Goal: Task Accomplishment & Management: Manage account settings

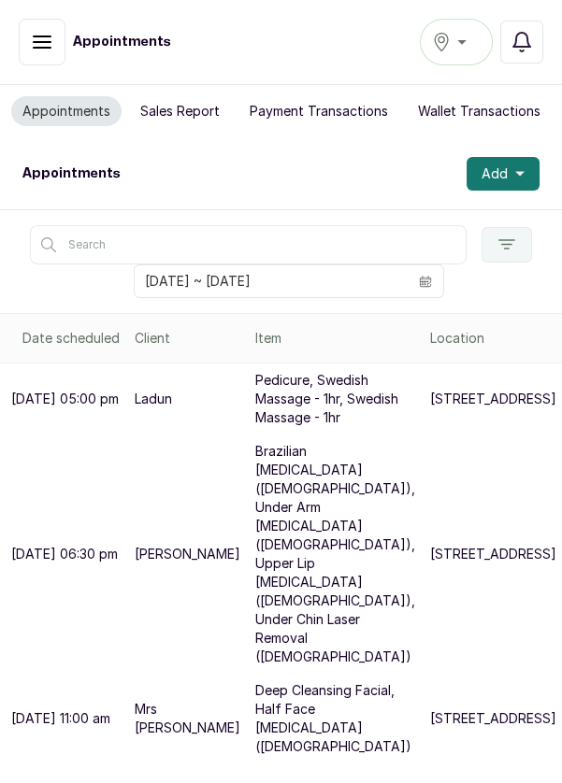
click at [464, 47] on div "[GEOGRAPHIC_DATA]" at bounding box center [456, 42] width 49 height 22
click at [502, 124] on span "[GEOGRAPHIC_DATA]" at bounding box center [524, 125] width 135 height 22
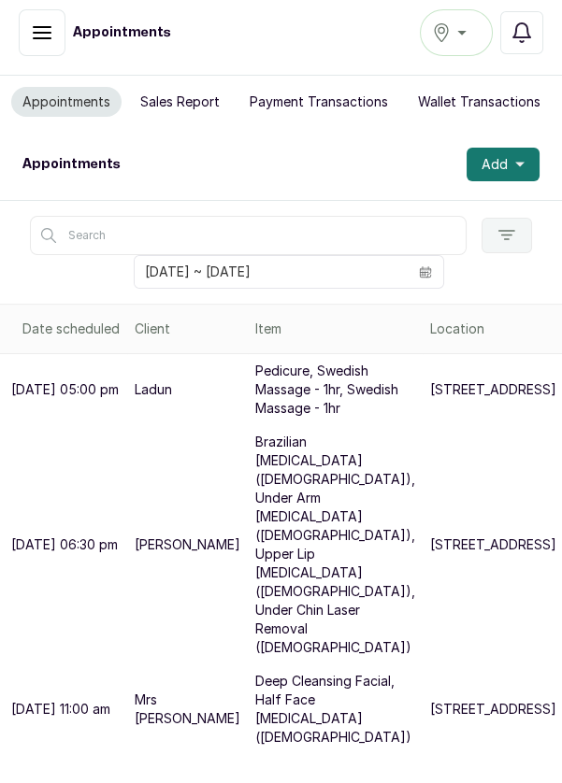
scroll to position [121, 0]
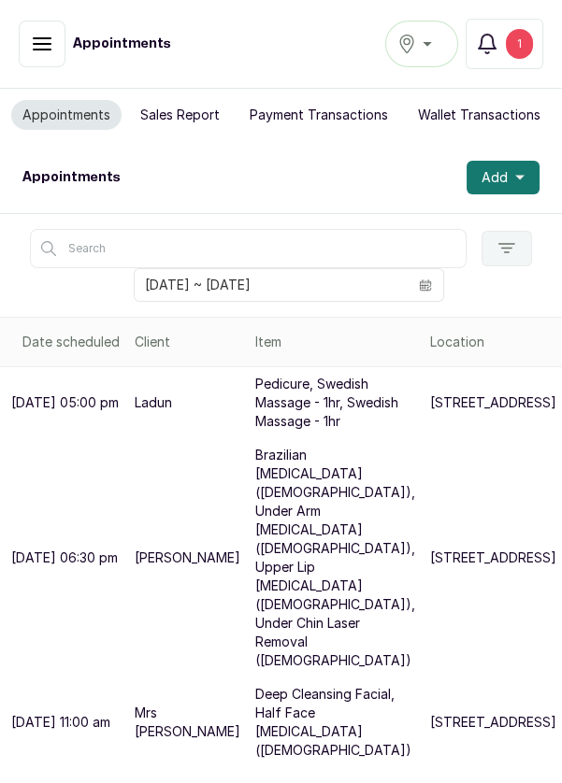
scroll to position [102, 0]
click at [523, 48] on div "1" at bounding box center [519, 44] width 27 height 30
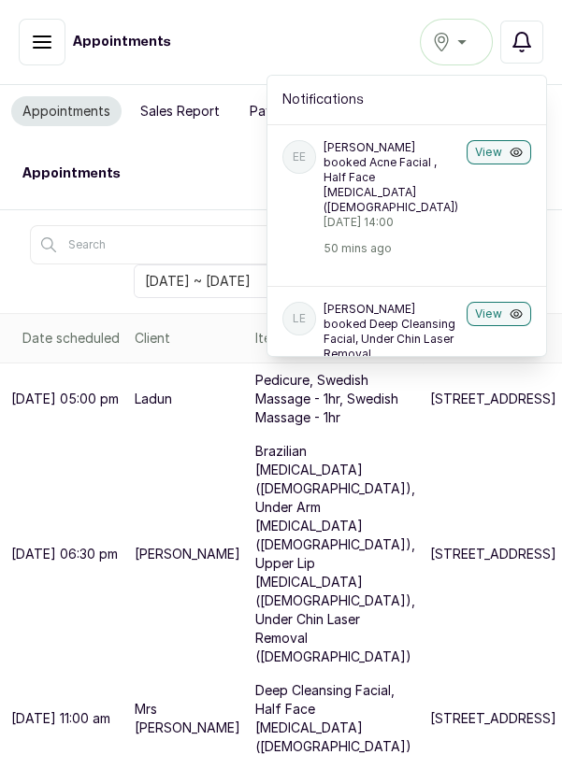
scroll to position [9, 0]
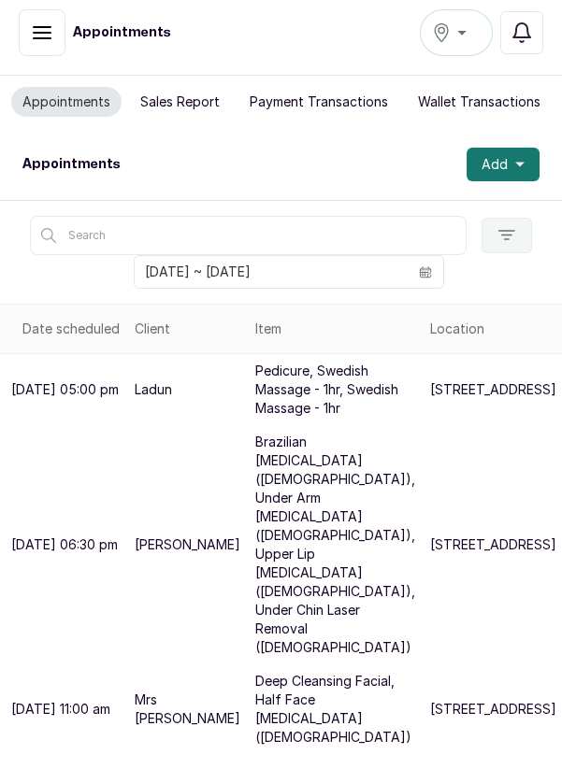
click at [430, 380] on p "[STREET_ADDRESS]" at bounding box center [493, 389] width 126 height 19
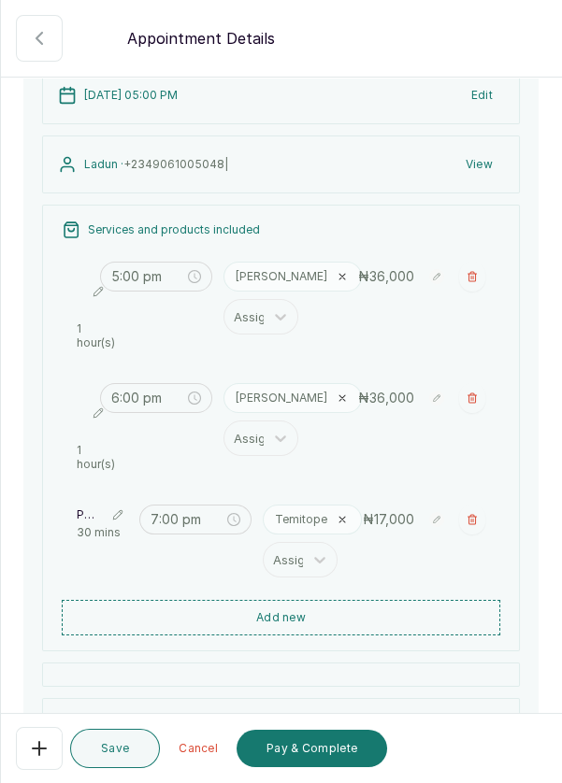
scroll to position [129, 0]
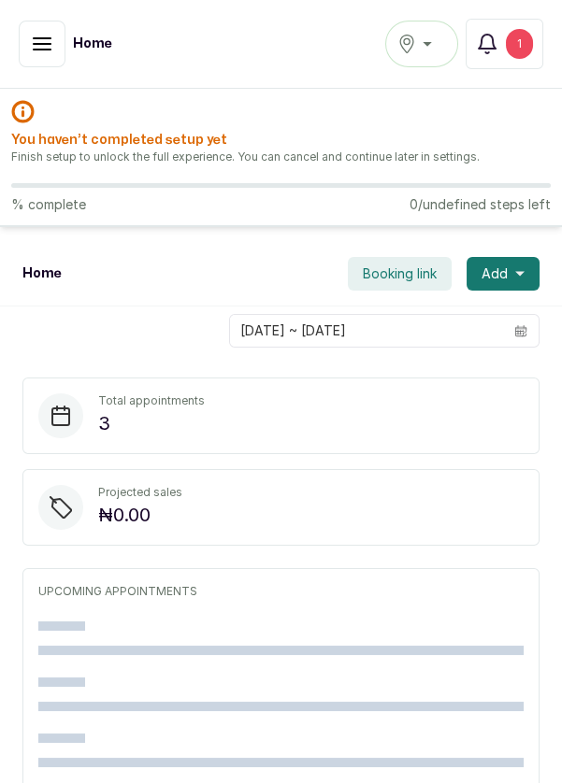
click at [42, 45] on icon "button" at bounding box center [42, 44] width 22 height 22
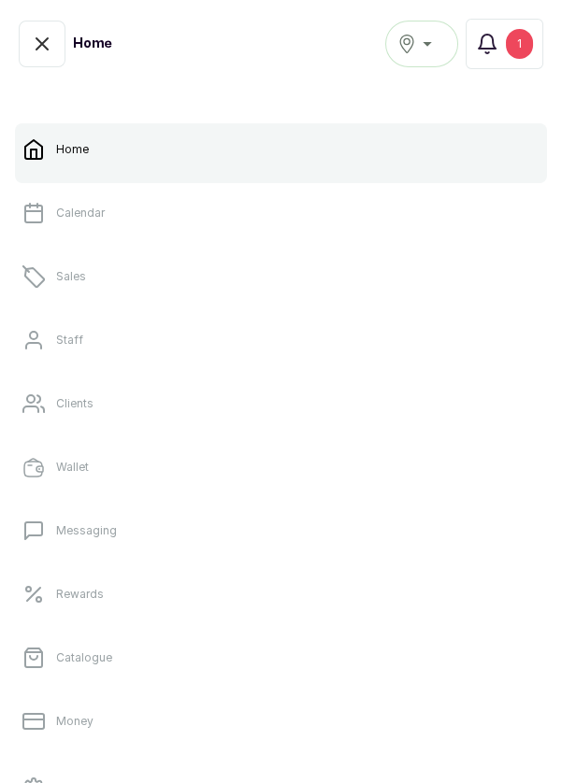
click at [90, 278] on link "Sales" at bounding box center [281, 276] width 532 height 52
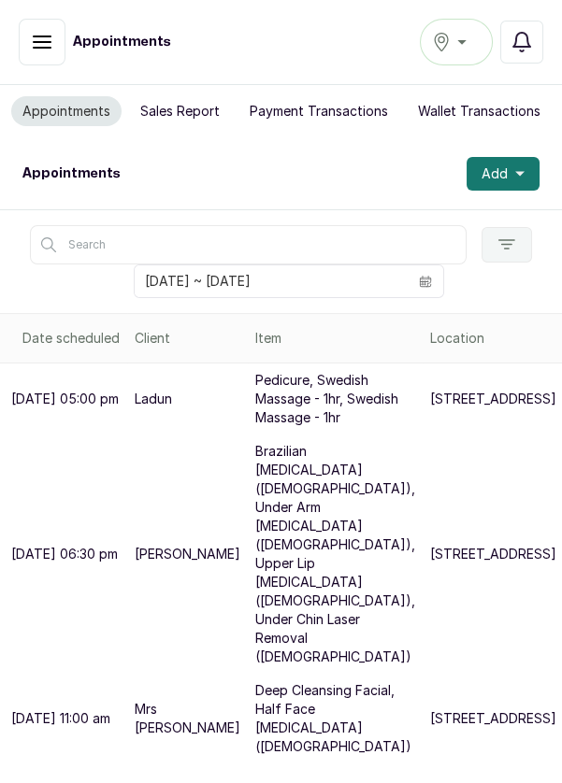
scroll to position [194, 0]
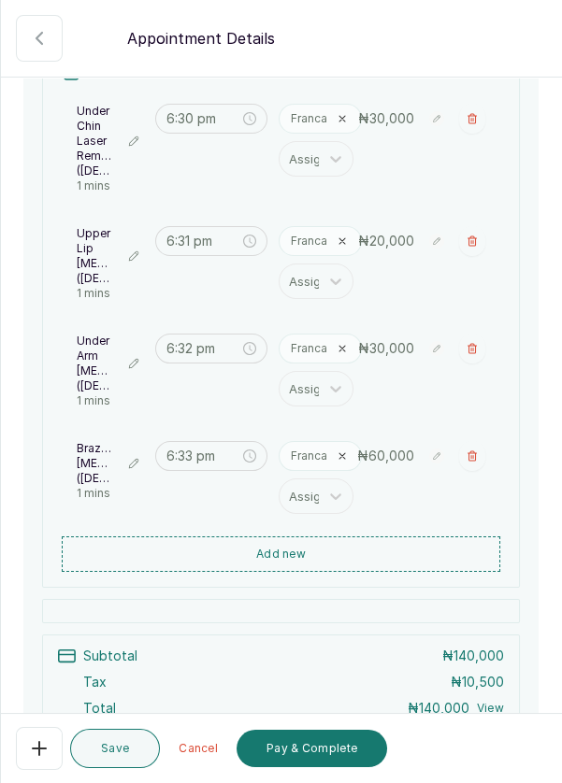
scroll to position [295, 0]
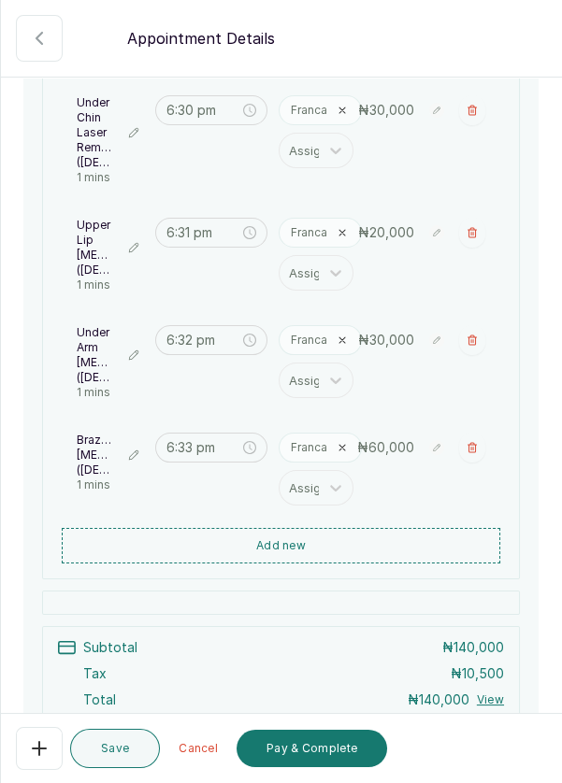
click at [32, 34] on icon "button" at bounding box center [39, 38] width 22 height 22
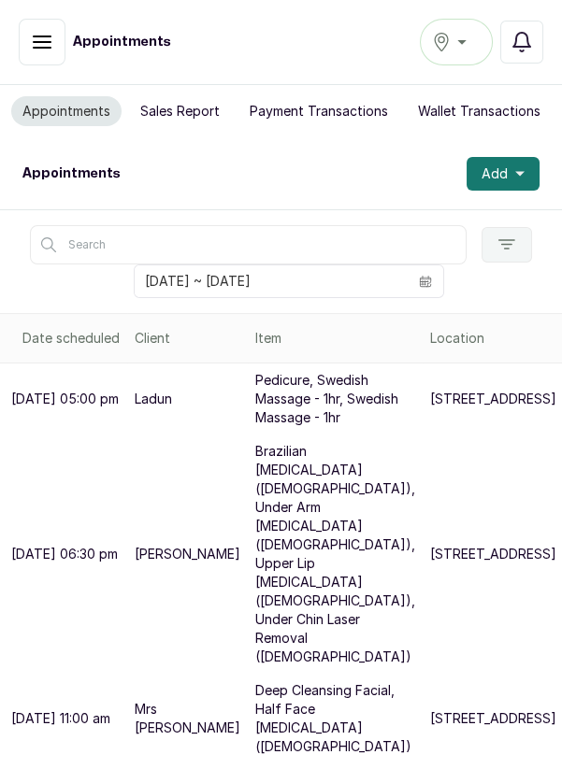
click at [260, 615] on p "Brazilian Laser Hair Removal (Female), Under Arm Laser Hair Removal (female), U…" at bounding box center [335, 554] width 160 height 224
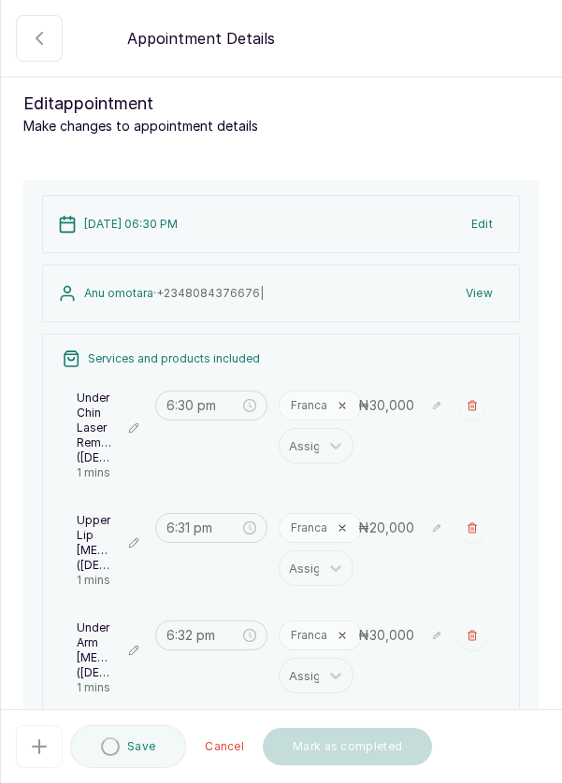
click at [247, 521] on icon "close-circle" at bounding box center [249, 527] width 13 height 13
click at [204, 524] on input at bounding box center [202, 528] width 73 height 21
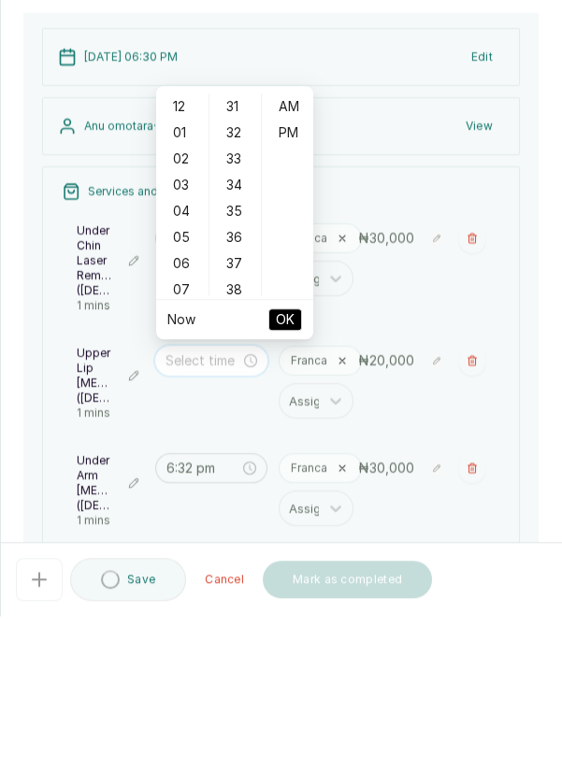
scroll to position [1, 0]
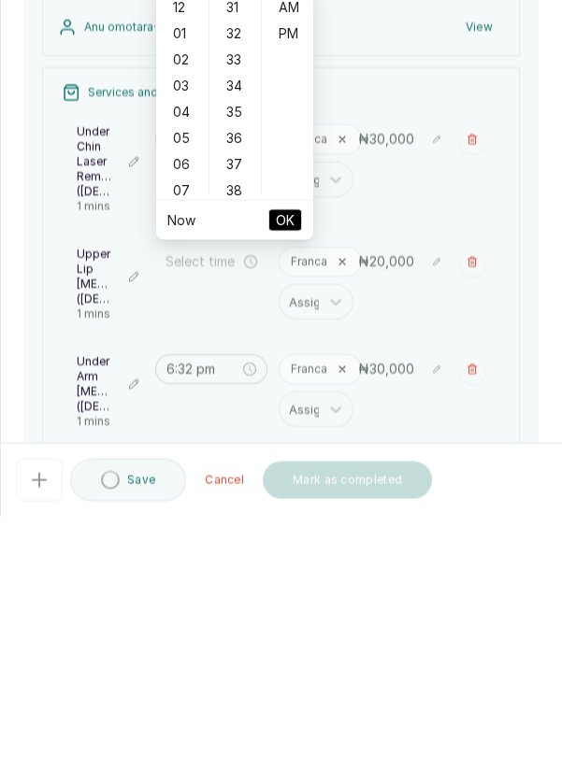
click at [174, 456] on div "07" at bounding box center [182, 457] width 45 height 26
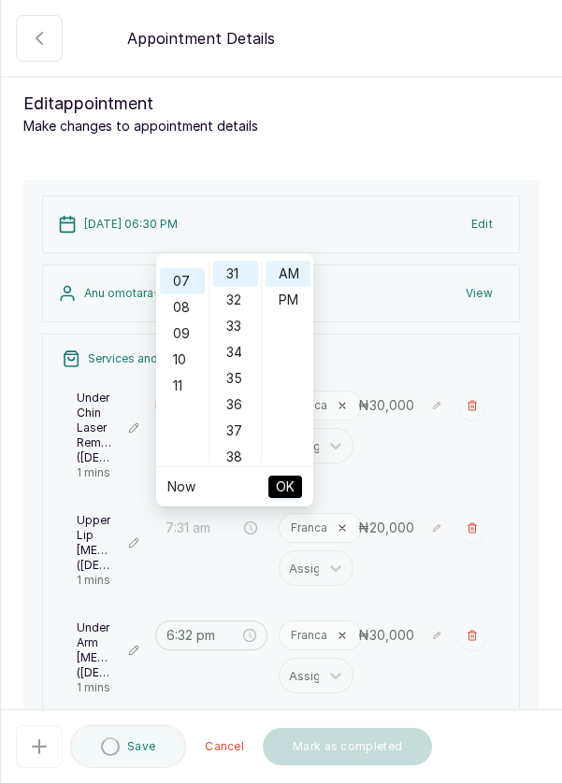
scroll to position [183, 0]
click at [239, 320] on div "33" at bounding box center [235, 326] width 45 height 26
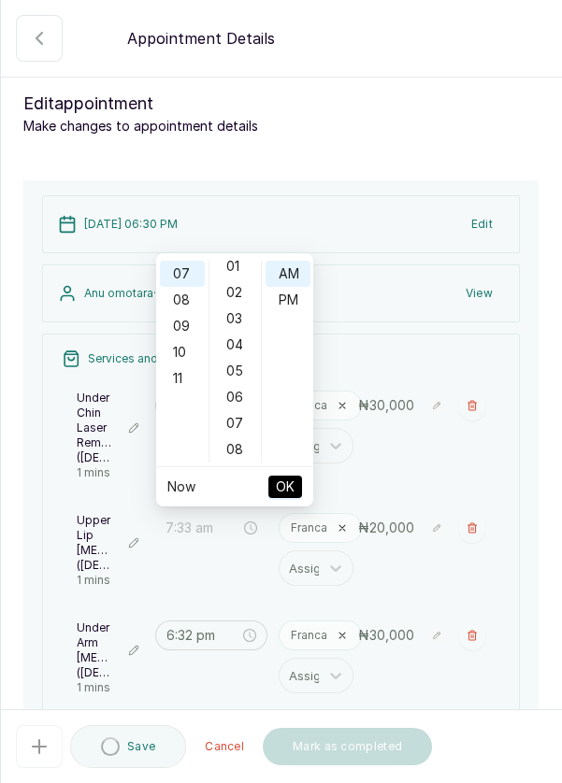
scroll to position [0, 0]
click at [290, 305] on div "PM" at bounding box center [287, 300] width 45 height 26
click at [288, 487] on span "OK" at bounding box center [285, 487] width 19 height 36
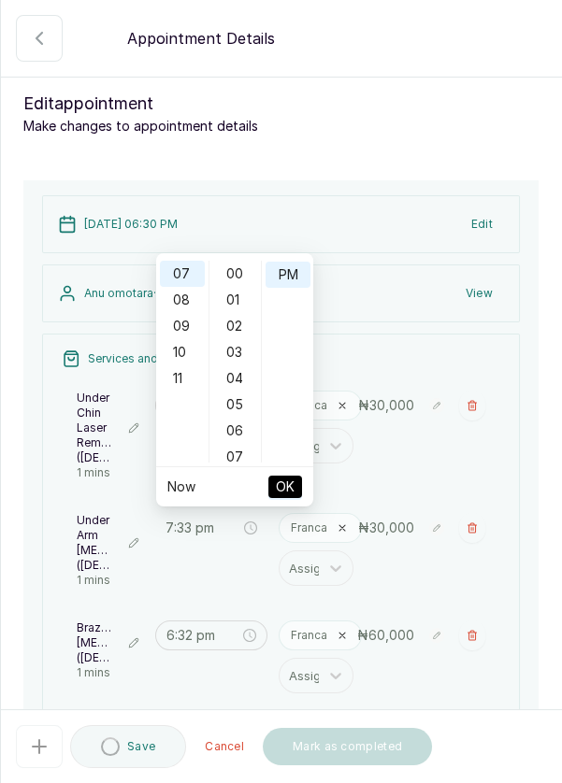
type input "6:32 pm"
type input "6:33 pm"
type input "7:33 pm"
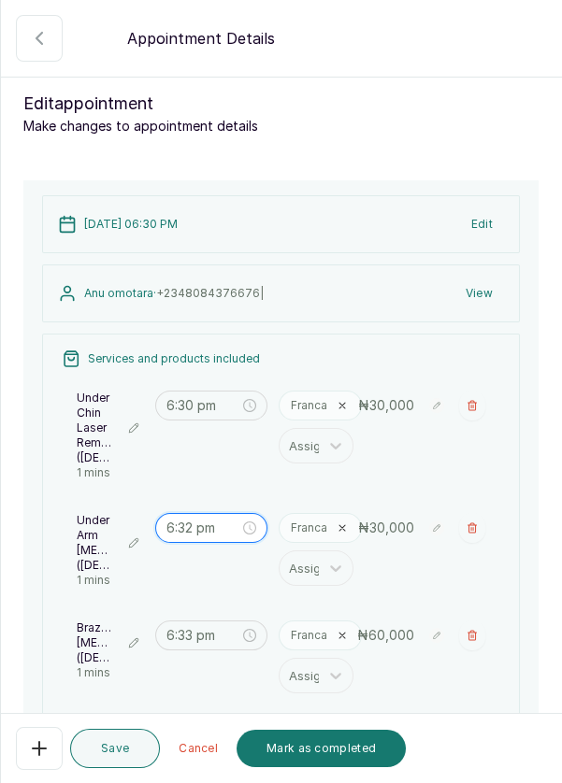
click at [205, 519] on input "6:32 pm" at bounding box center [202, 528] width 73 height 21
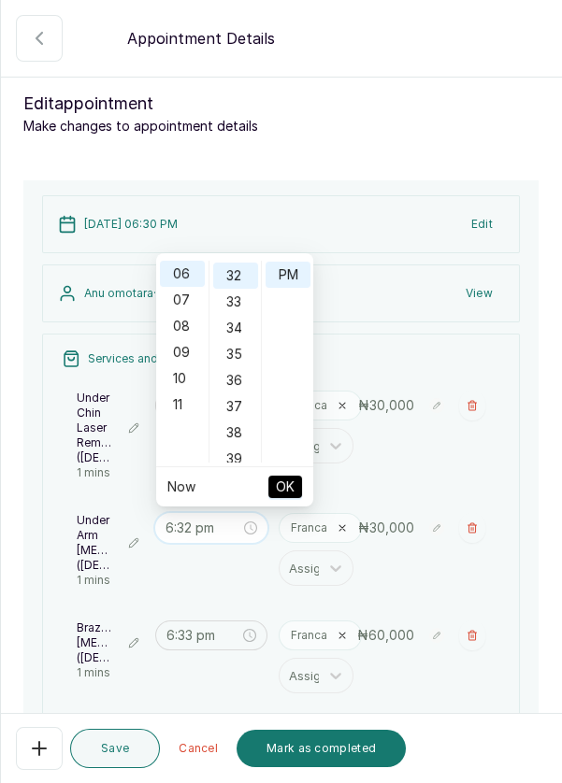
scroll to position [837, 0]
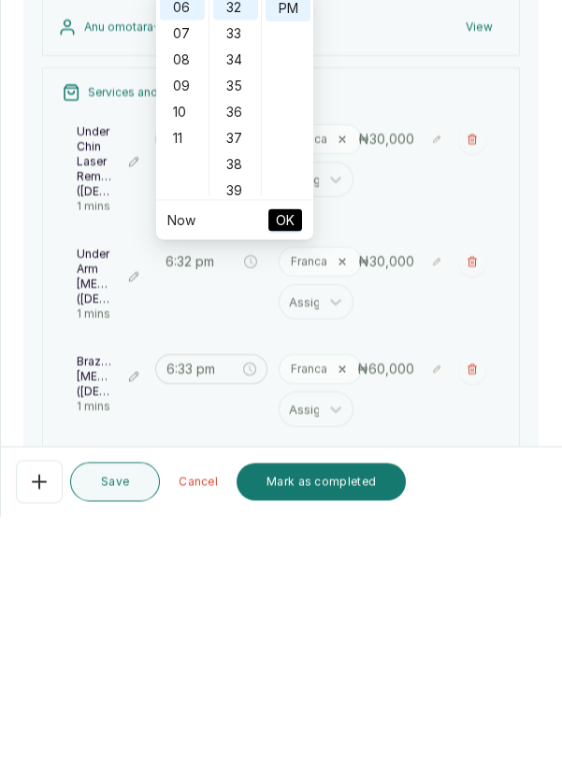
click at [178, 302] on div "07" at bounding box center [182, 300] width 45 height 26
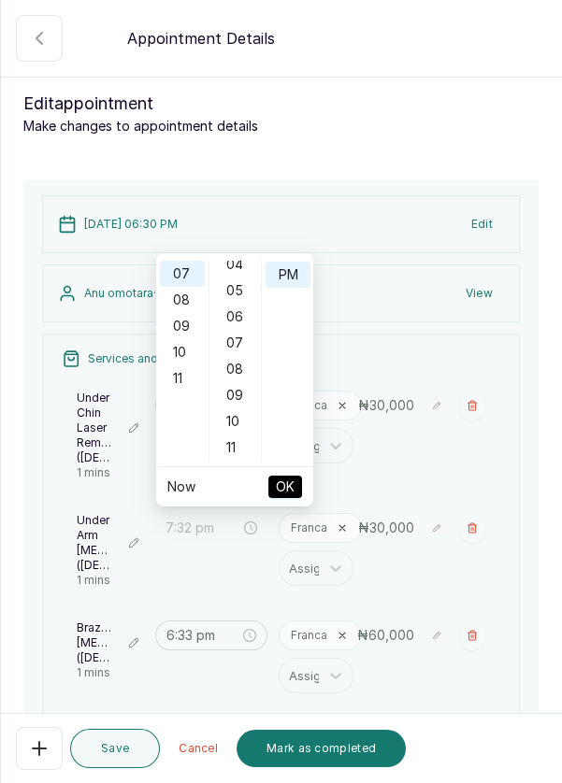
scroll to position [0, 0]
click at [298, 265] on div "PM" at bounding box center [287, 275] width 45 height 26
click at [289, 275] on div "PM" at bounding box center [287, 275] width 45 height 26
click at [239, 264] on div "00" at bounding box center [235, 274] width 45 height 26
click at [292, 492] on span "OK" at bounding box center [285, 487] width 19 height 36
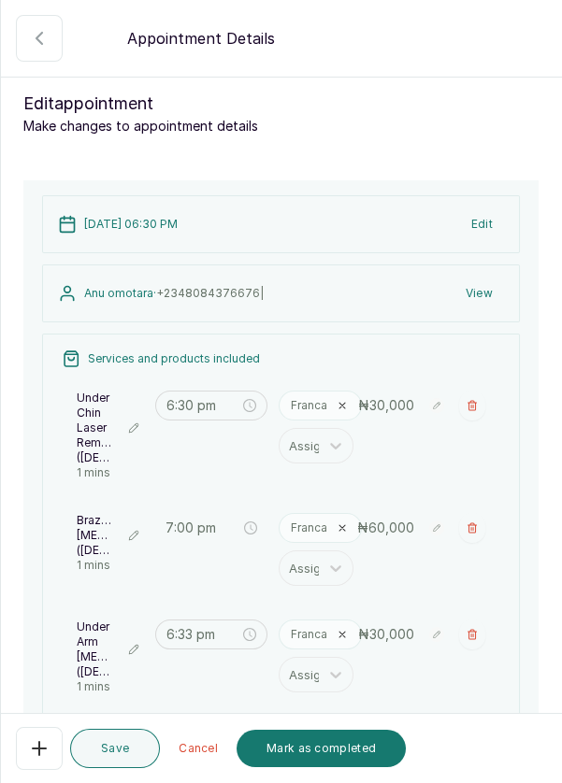
type input "6:33 pm"
type input "7:00 pm"
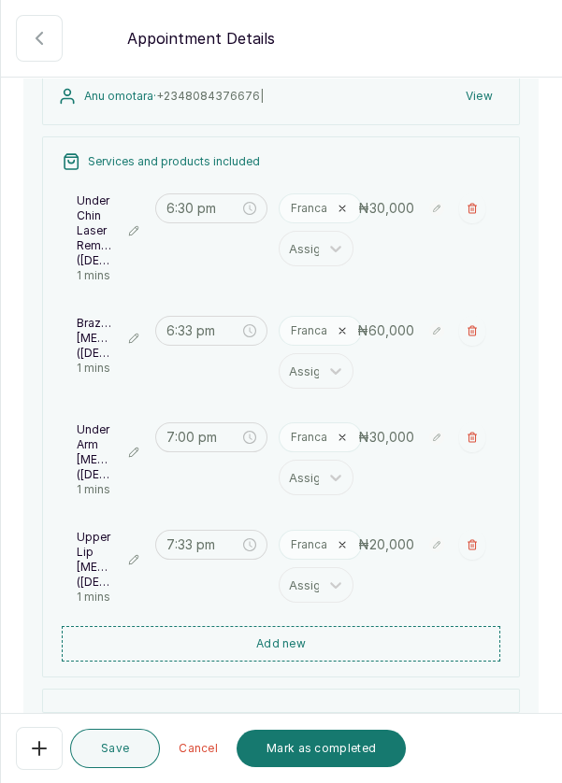
scroll to position [186, 0]
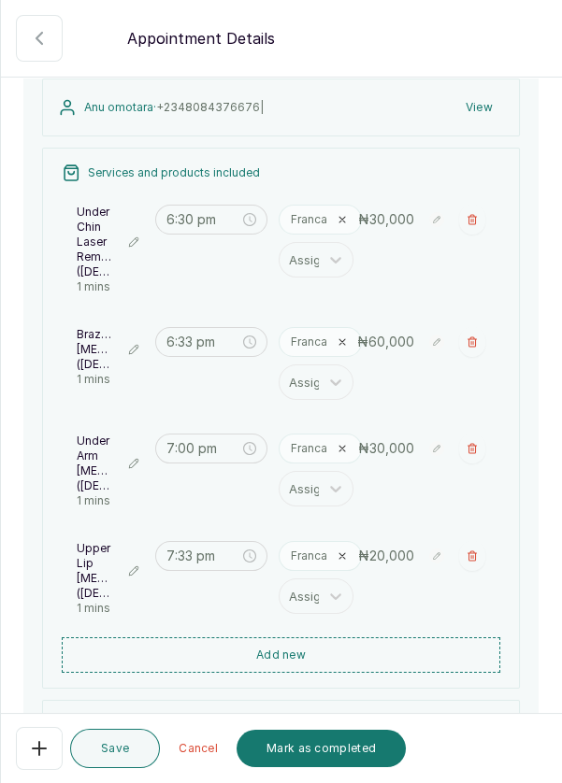
click at [254, 340] on icon "close-circle" at bounding box center [249, 341] width 13 height 13
click at [219, 332] on input at bounding box center [202, 342] width 73 height 21
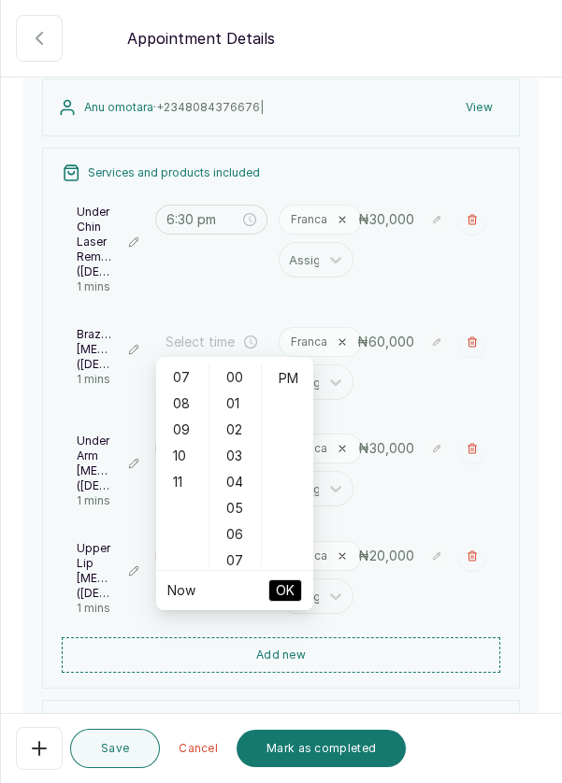
click at [189, 377] on div "07" at bounding box center [182, 377] width 45 height 26
click at [293, 408] on div "PM" at bounding box center [287, 404] width 45 height 26
type input "7:00 pm"
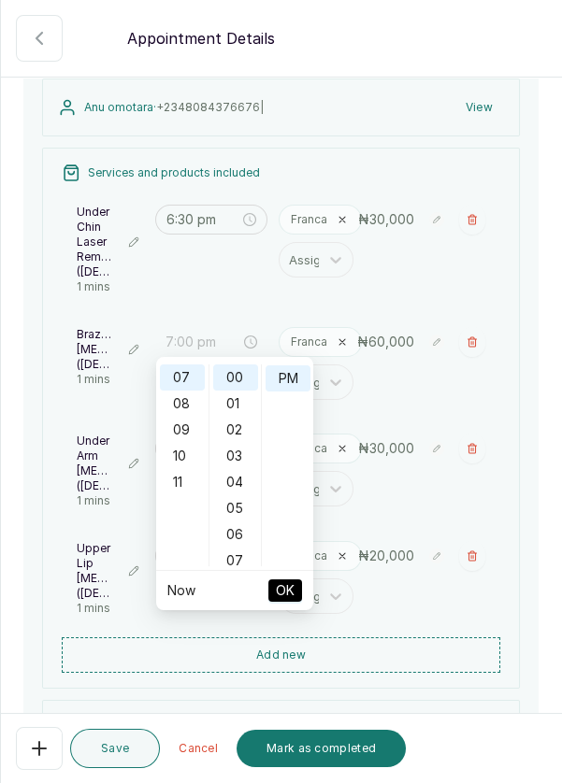
click at [298, 592] on button "OK" at bounding box center [285, 590] width 34 height 22
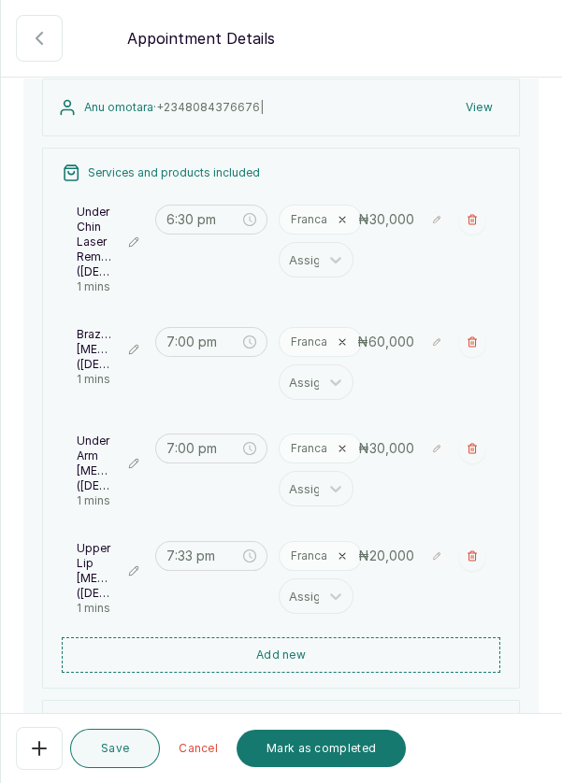
click at [253, 455] on icon "close-circle" at bounding box center [249, 448] width 13 height 13
click at [210, 457] on input at bounding box center [202, 448] width 73 height 21
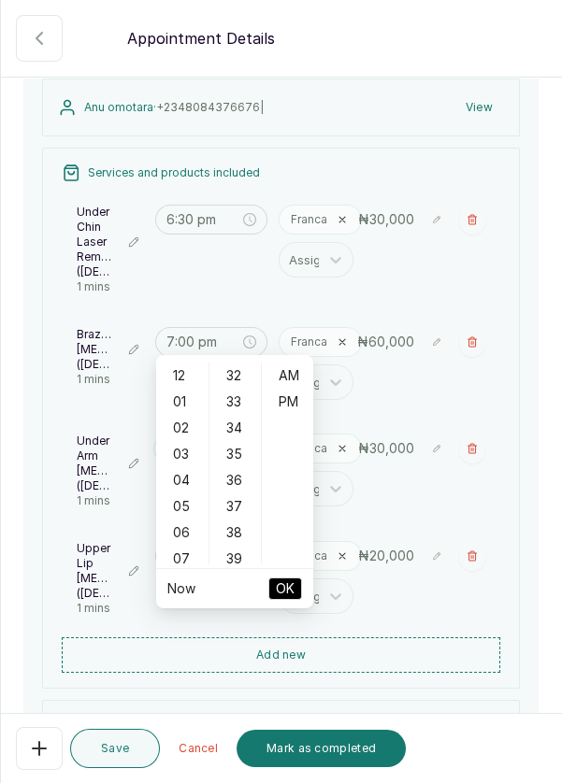
scroll to position [324, 0]
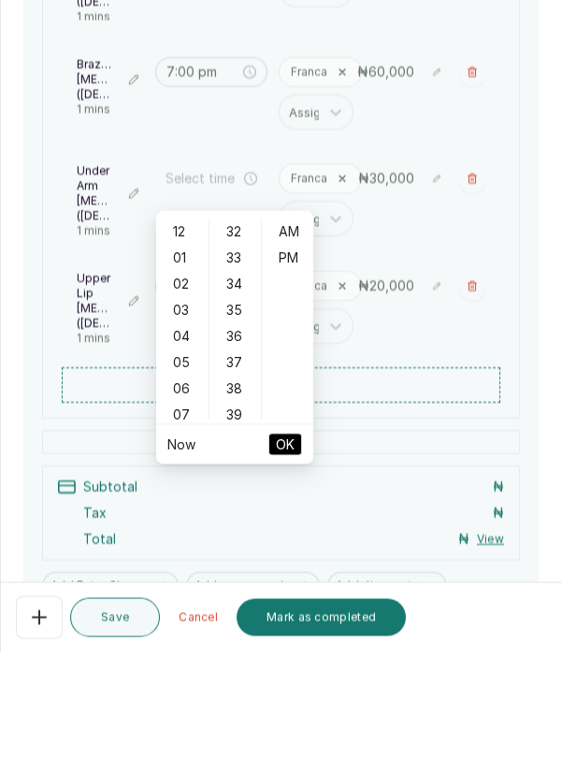
click at [189, 550] on div "07" at bounding box center [182, 546] width 45 height 26
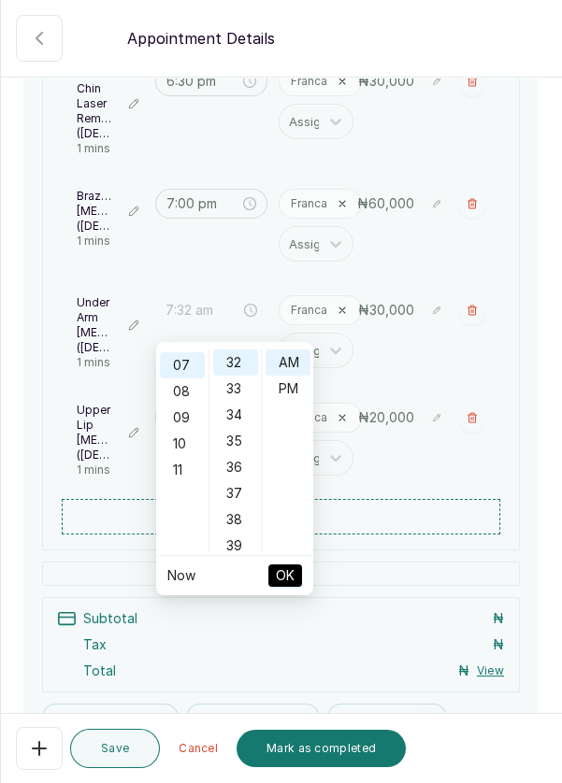
scroll to position [183, 0]
click at [241, 439] on div "35" at bounding box center [235, 441] width 45 height 26
click at [240, 471] on div "39" at bounding box center [235, 467] width 45 height 26
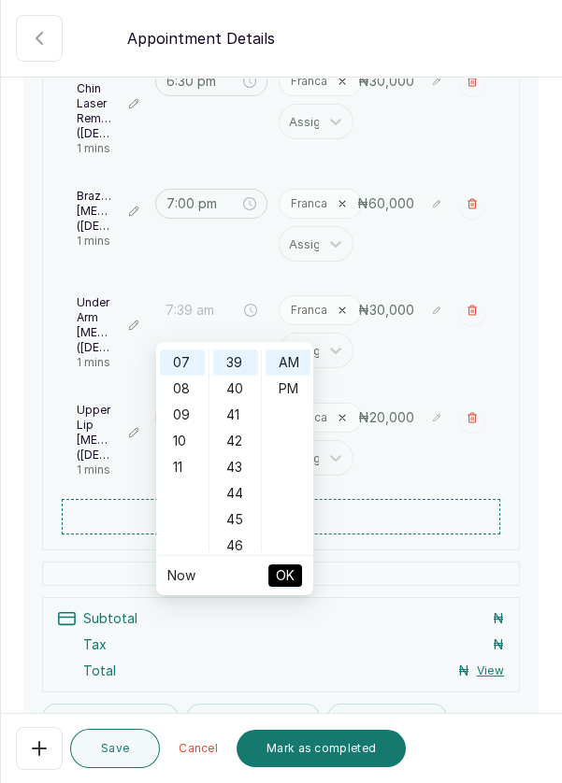
click at [242, 383] on div "40" at bounding box center [235, 389] width 45 height 26
click at [243, 359] on div "40" at bounding box center [235, 362] width 45 height 26
click at [245, 541] on div "47" at bounding box center [235, 546] width 45 height 26
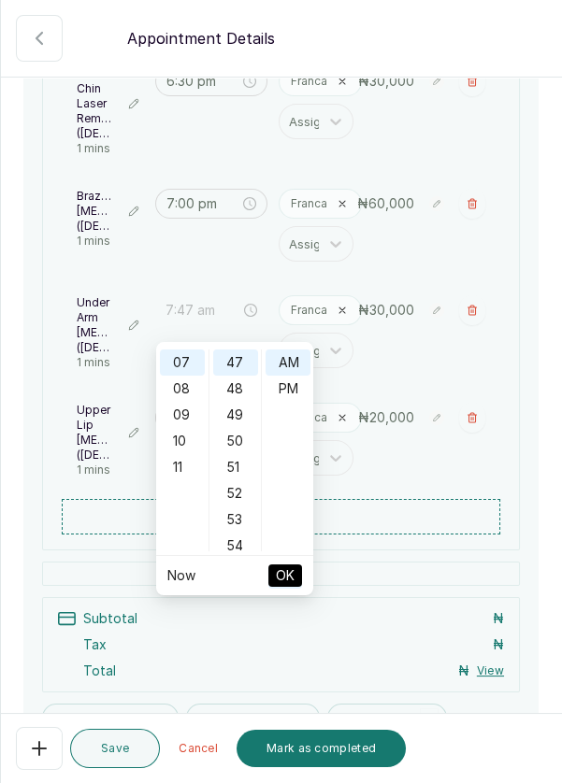
click at [248, 539] on div "54" at bounding box center [235, 546] width 45 height 26
click at [296, 392] on div "PM" at bounding box center [287, 389] width 45 height 26
click at [300, 578] on button "OK" at bounding box center [285, 575] width 34 height 22
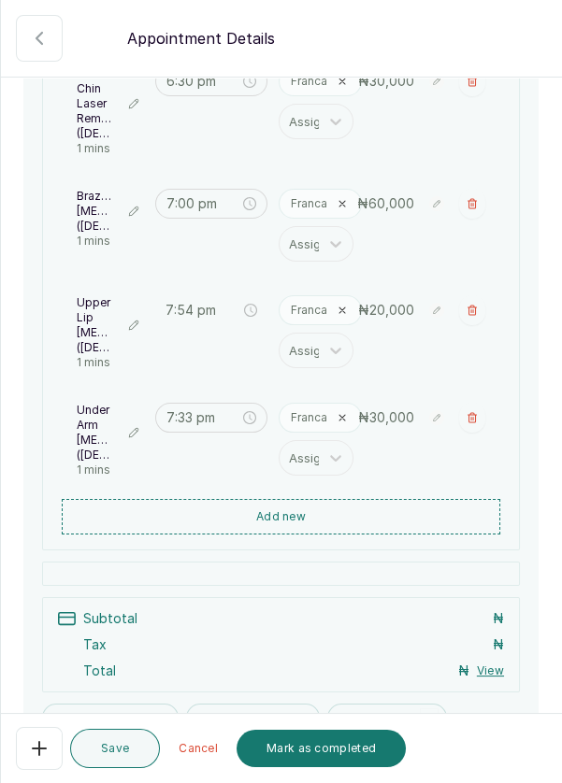
type input "7:33 pm"
type input "7:54 pm"
click at [247, 317] on icon "close-circle" at bounding box center [249, 310] width 13 height 13
click at [211, 321] on input at bounding box center [202, 310] width 73 height 21
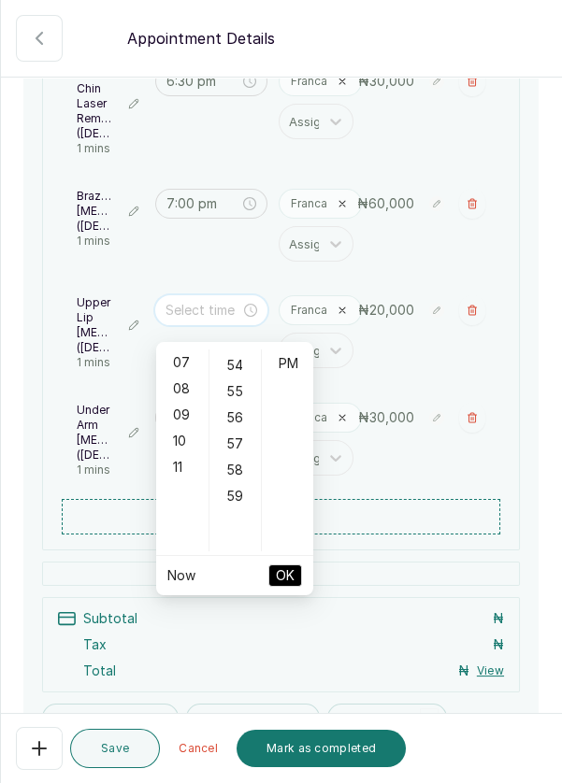
scroll to position [1413, 0]
click at [184, 358] on div "07" at bounding box center [182, 362] width 45 height 26
type input "7:54 am"
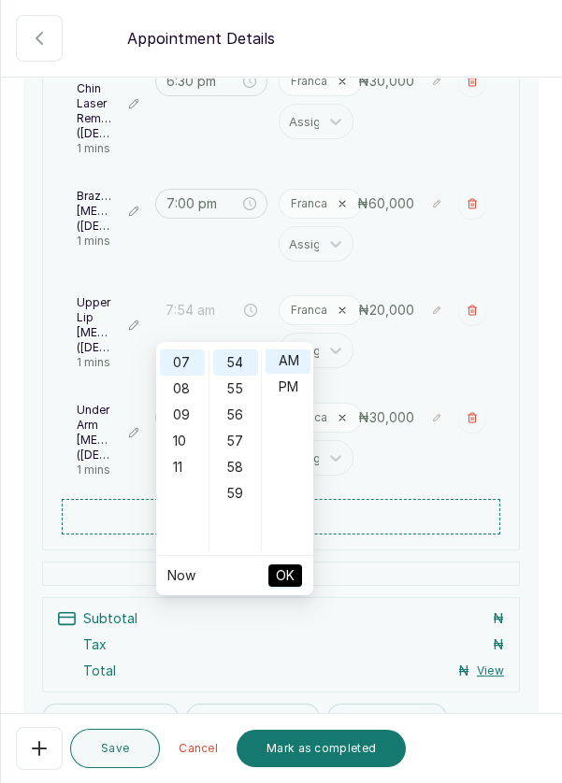
scroll to position [0, 0]
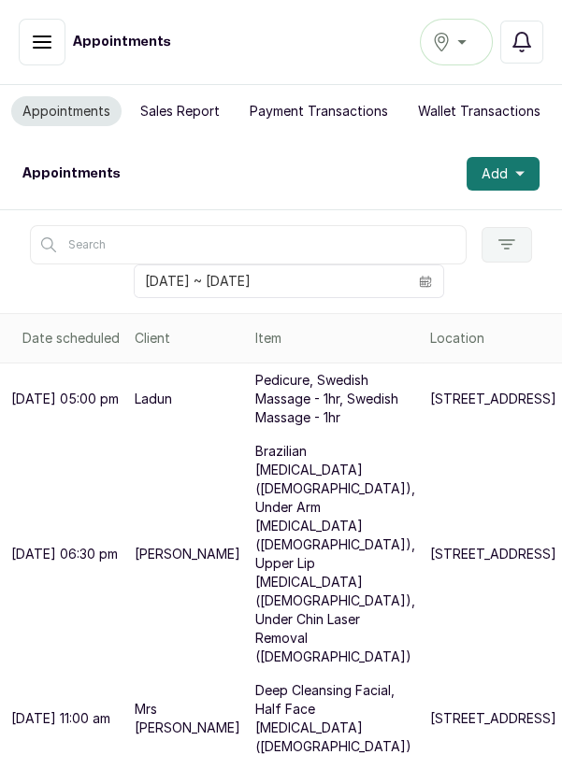
click at [256, 666] on p "Brazilian [MEDICAL_DATA] ([DEMOGRAPHIC_DATA]), Under Arm [MEDICAL_DATA] ([DEMOG…" at bounding box center [335, 554] width 160 height 224
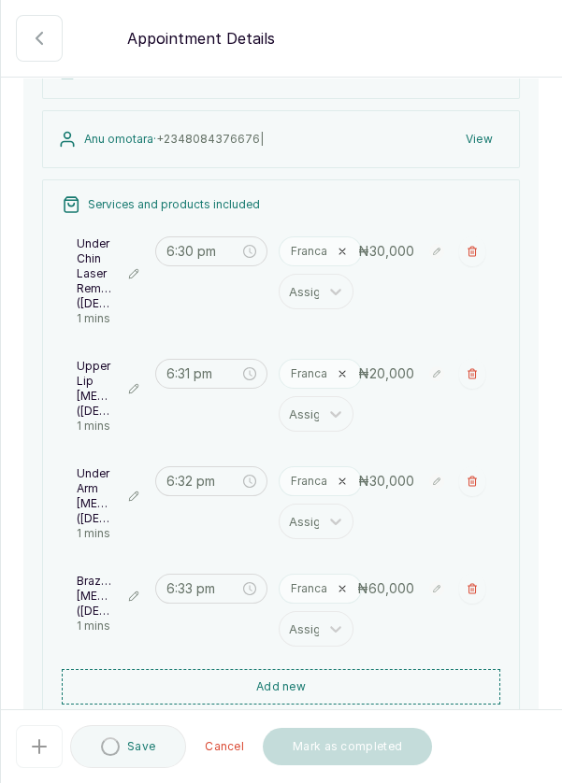
scroll to position [170, 0]
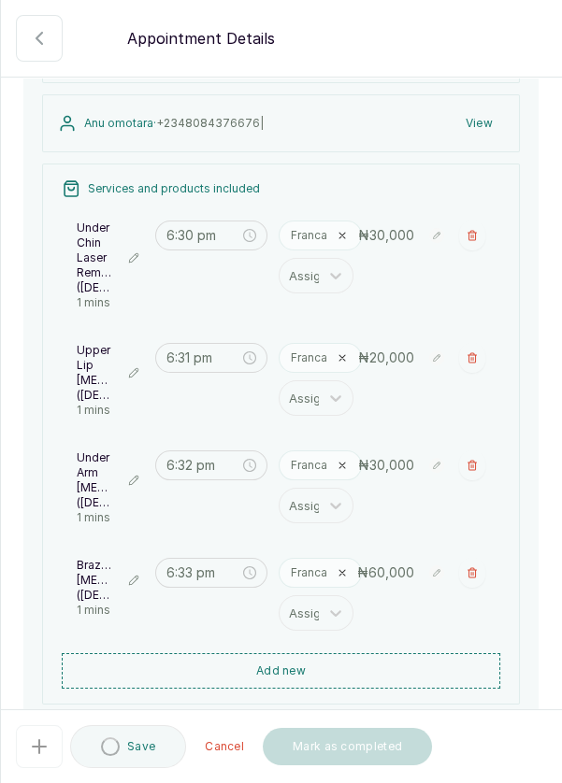
click at [253, 358] on icon "close-circle" at bounding box center [249, 357] width 13 height 13
click at [214, 357] on input at bounding box center [202, 358] width 73 height 21
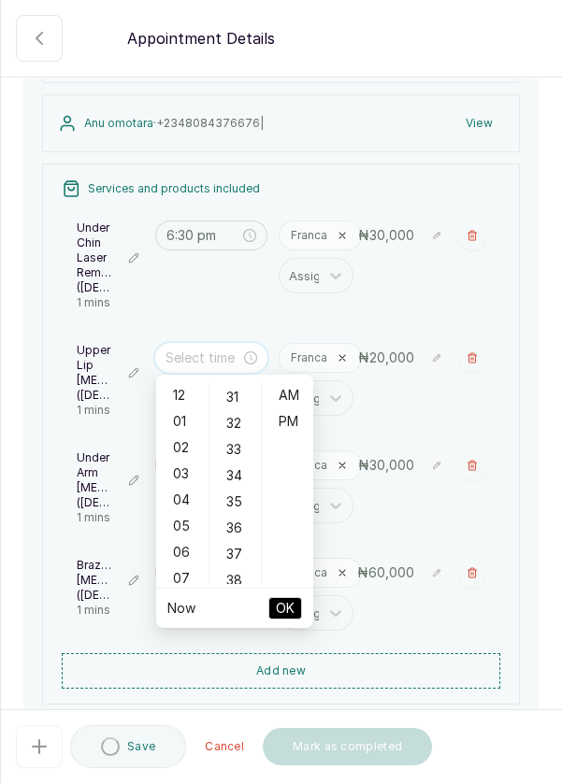
scroll to position [811, 0]
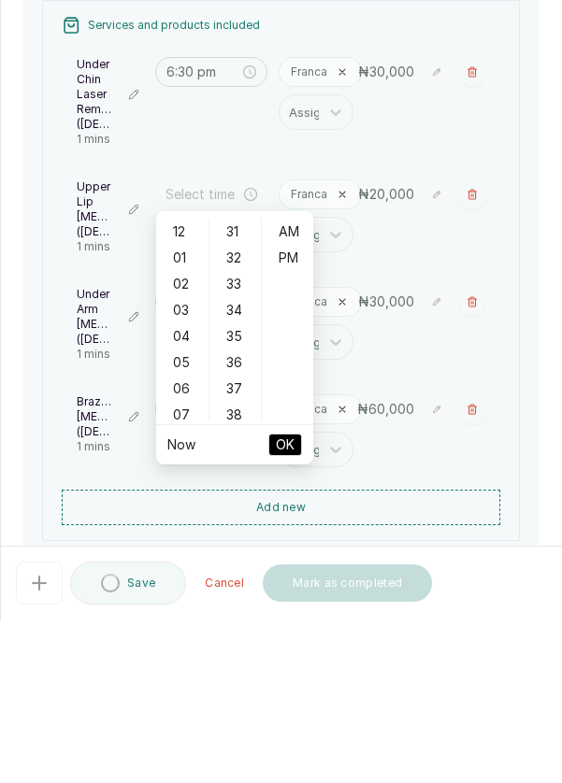
click at [184, 579] on div "07" at bounding box center [182, 578] width 45 height 26
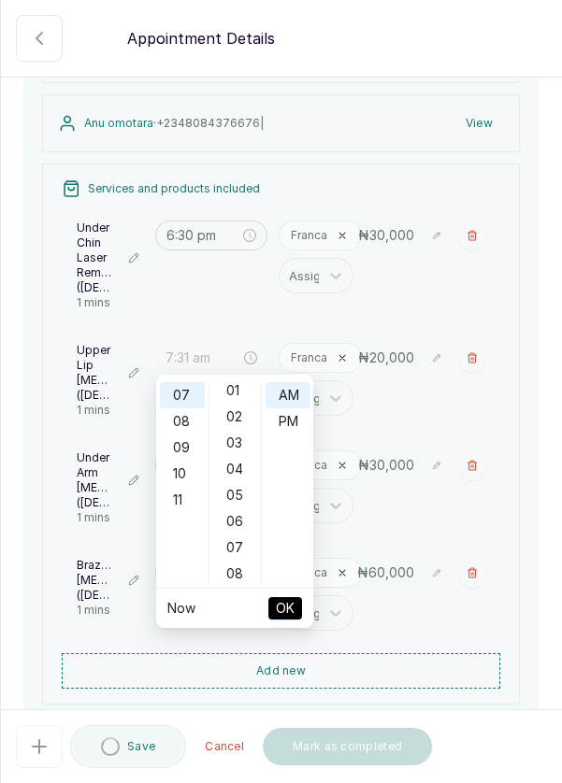
scroll to position [0, 0]
click at [292, 427] on div "PM" at bounding box center [287, 421] width 45 height 26
click at [234, 396] on div "00" at bounding box center [235, 395] width 45 height 26
click at [298, 615] on button "OK" at bounding box center [285, 608] width 34 height 22
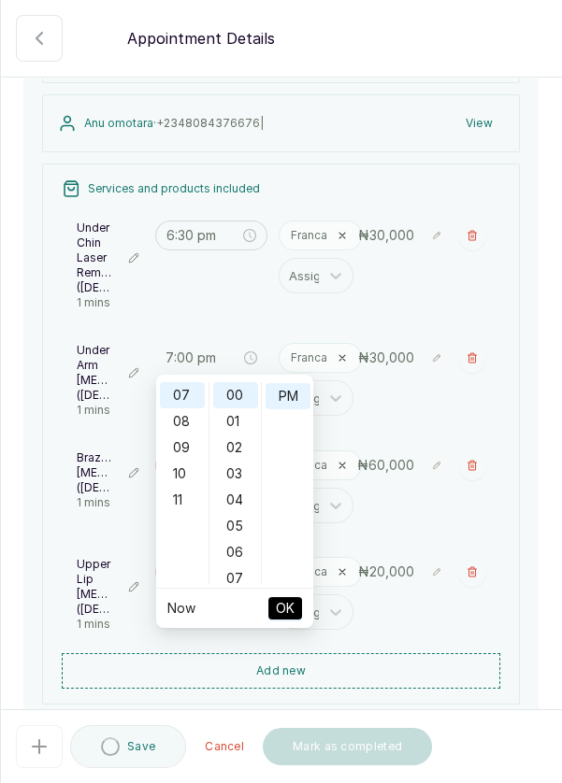
type input "6:32 pm"
type input "6:33 pm"
type input "7:00 pm"
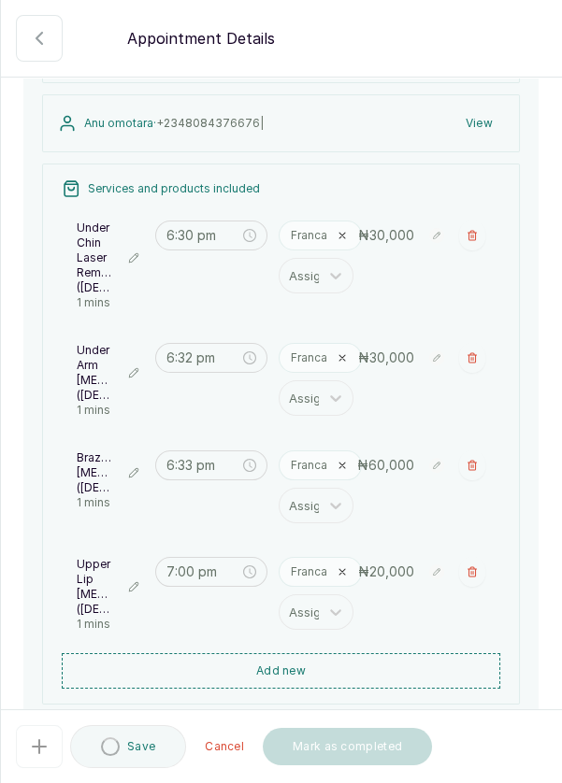
click at [252, 355] on icon "close-circle" at bounding box center [249, 357] width 13 height 13
click at [205, 358] on input at bounding box center [202, 358] width 73 height 21
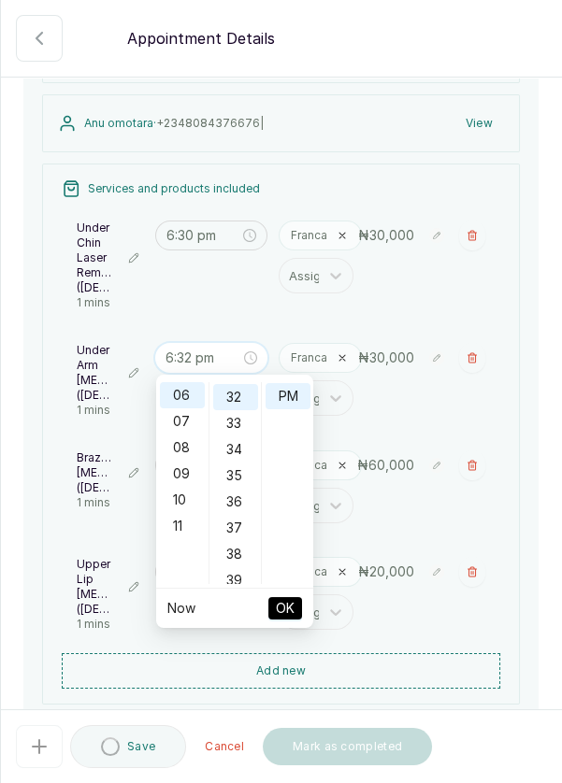
scroll to position [837, 0]
click at [188, 420] on div "07" at bounding box center [182, 421] width 45 height 26
click at [242, 477] on div "35" at bounding box center [235, 474] width 45 height 26
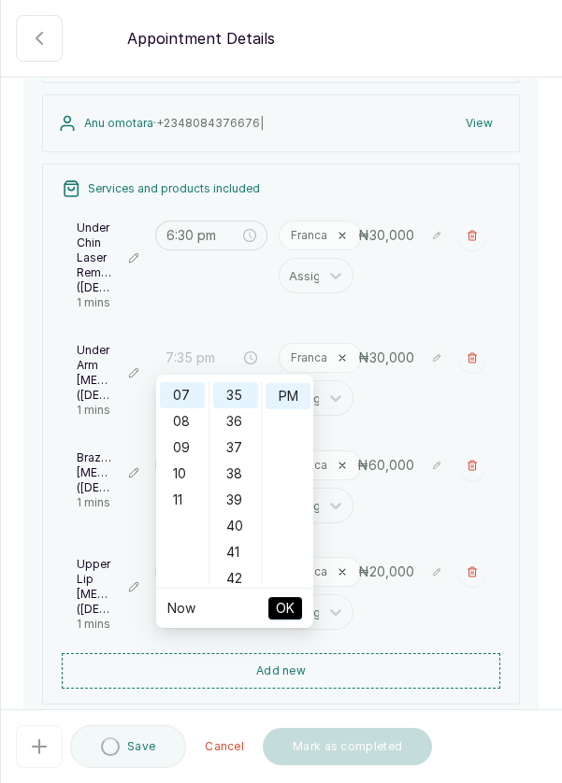
click at [242, 481] on div "38" at bounding box center [235, 474] width 45 height 26
click at [242, 421] on div "39" at bounding box center [235, 422] width 45 height 26
click at [242, 394] on div "00" at bounding box center [235, 395] width 45 height 26
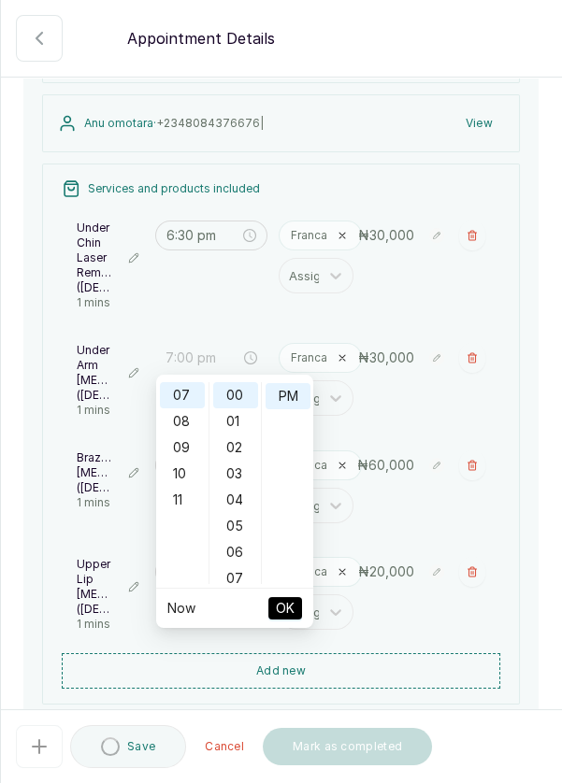
click at [290, 611] on span "OK" at bounding box center [285, 609] width 19 height 36
type input "6:33 pm"
type input "7:00 pm"
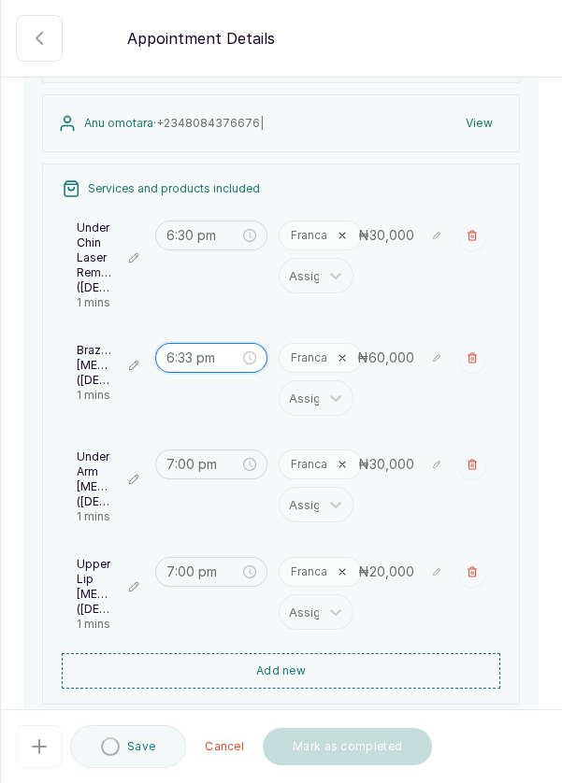
click at [194, 352] on input "6:33 pm" at bounding box center [202, 358] width 73 height 21
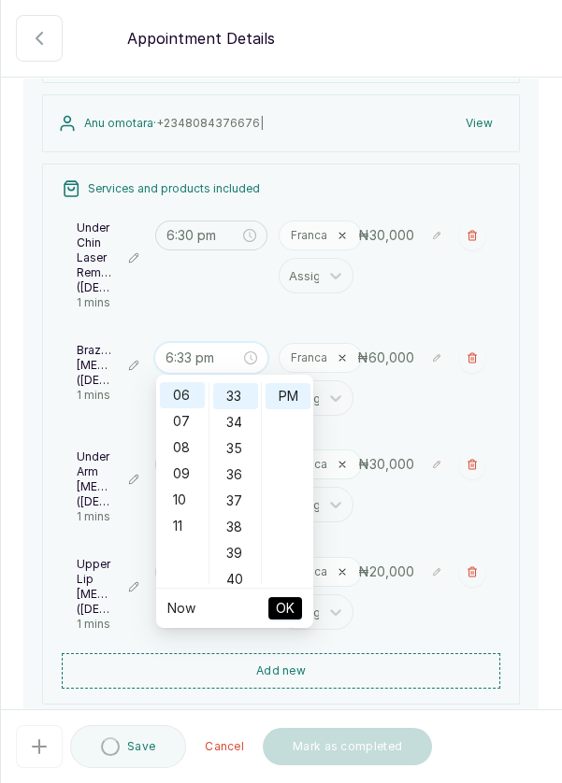
scroll to position [863, 0]
click at [183, 420] on div "07" at bounding box center [182, 421] width 45 height 26
click at [243, 388] on div "00" at bounding box center [235, 392] width 45 height 26
type input "7:00 pm"
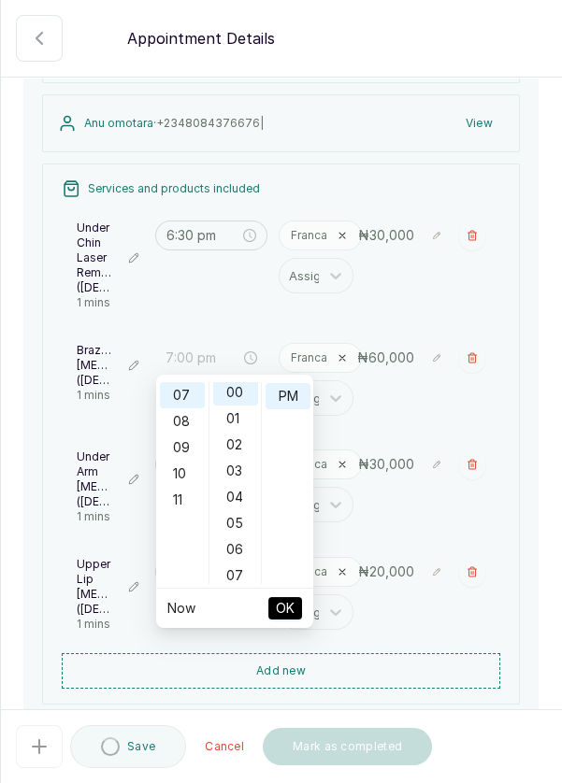
scroll to position [0, 0]
click at [295, 394] on div "PM" at bounding box center [287, 396] width 45 height 26
click at [291, 394] on div "PM" at bounding box center [287, 396] width 45 height 26
click at [298, 388] on div "PM" at bounding box center [287, 396] width 45 height 26
click at [296, 610] on button "OK" at bounding box center [285, 608] width 34 height 22
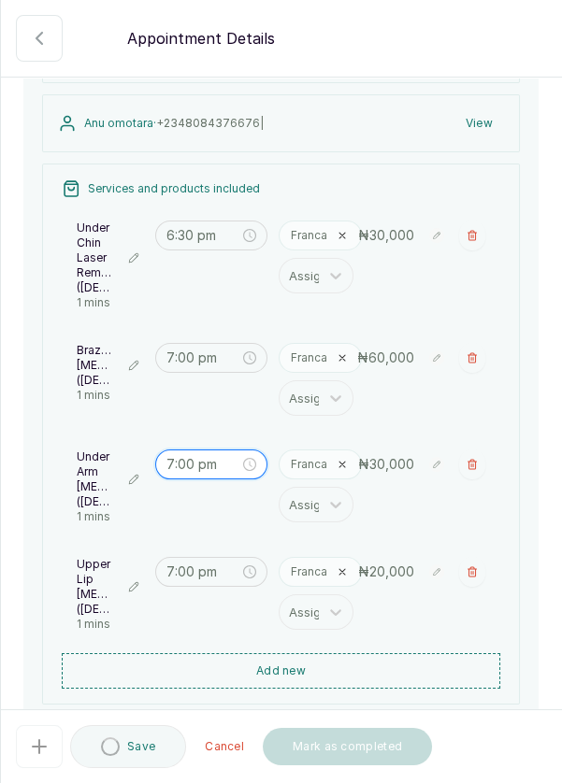
click at [211, 475] on input "7:00 pm" at bounding box center [202, 464] width 73 height 21
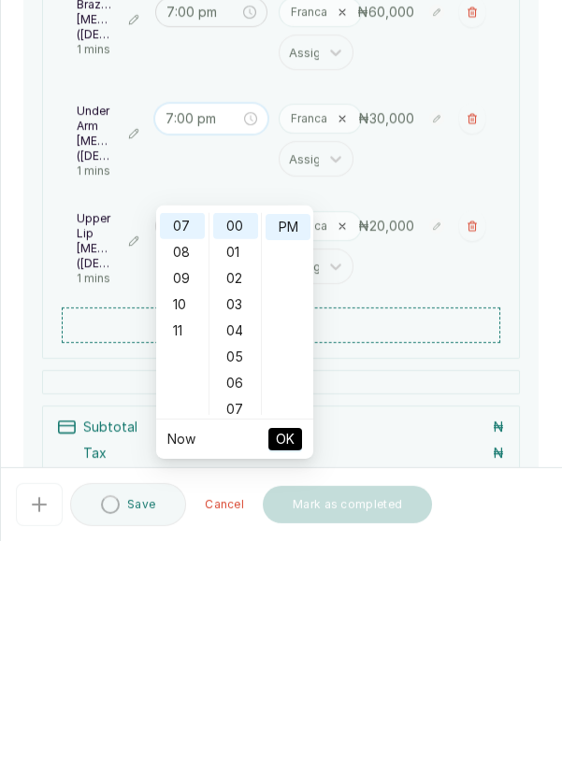
scroll to position [217, 0]
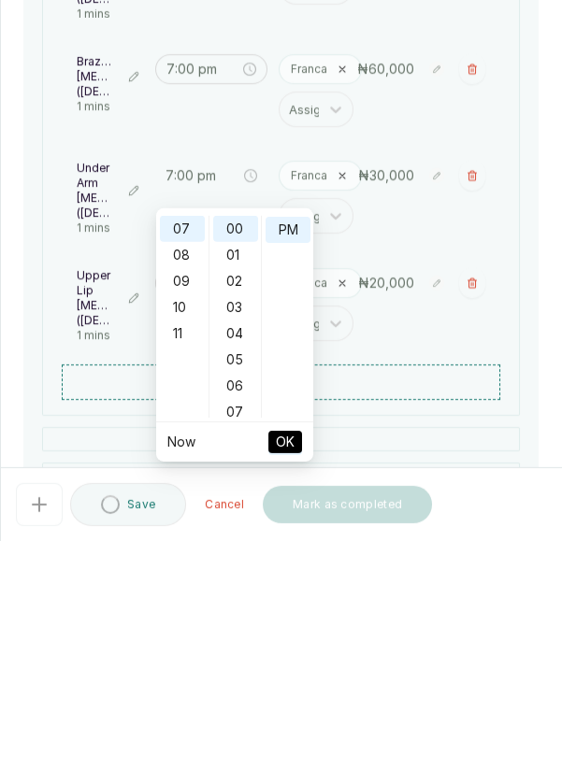
click at [245, 545] on div "03" at bounding box center [235, 549] width 45 height 26
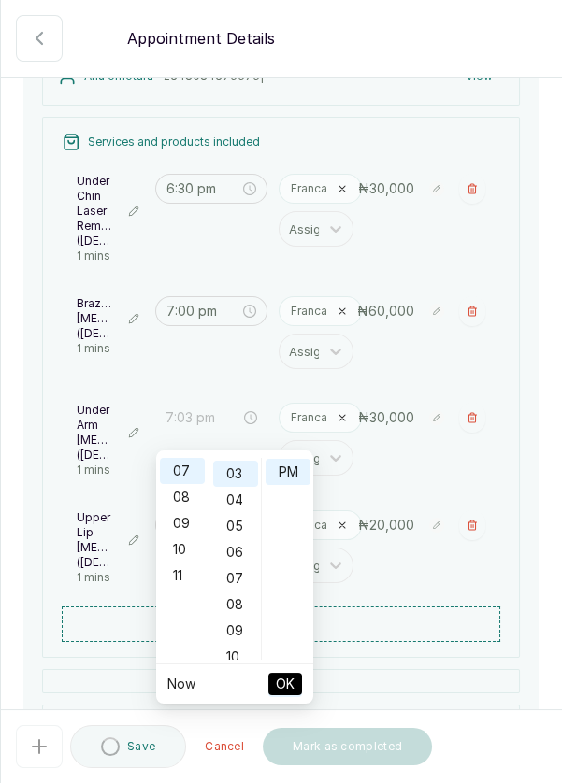
scroll to position [78, 0]
click at [237, 556] on div "06" at bounding box center [235, 549] width 45 height 26
click at [234, 576] on div "10" at bounding box center [235, 576] width 45 height 26
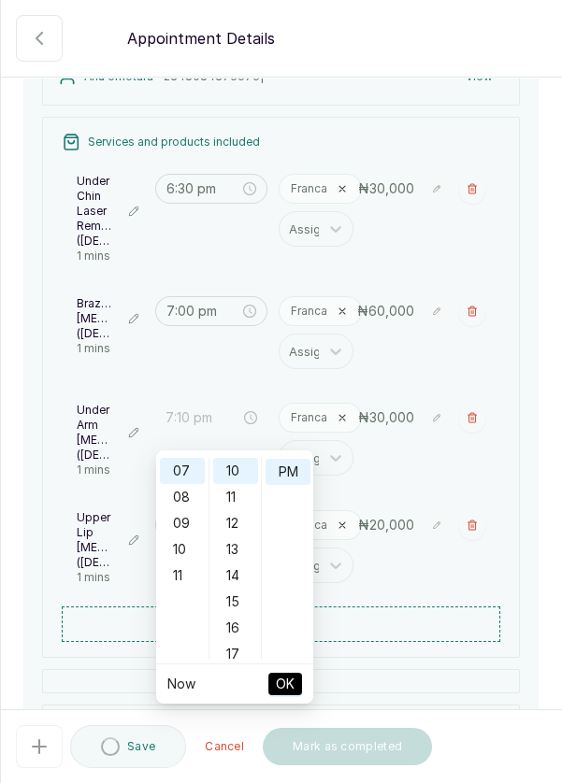
click at [237, 604] on div "15" at bounding box center [235, 602] width 45 height 26
click at [237, 379] on div "06" at bounding box center [235, 366] width 45 height 26
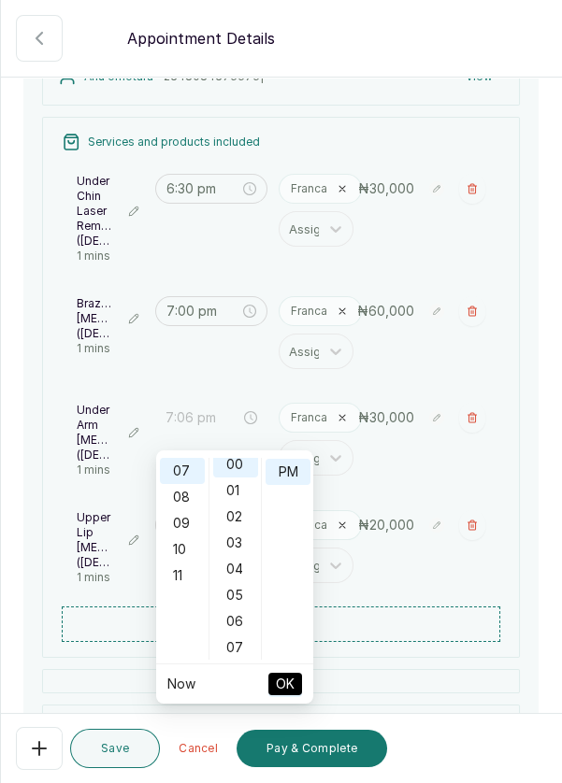
scroll to position [0, 0]
click at [237, 650] on div "07" at bounding box center [235, 654] width 45 height 26
click at [236, 657] on div "14" at bounding box center [235, 654] width 45 height 26
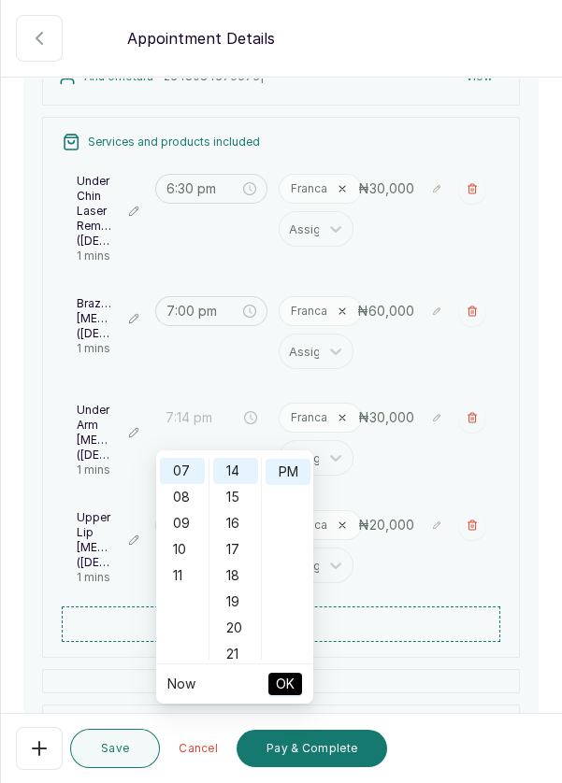
click at [225, 633] on div "20" at bounding box center [235, 628] width 45 height 26
click at [237, 629] on div "26" at bounding box center [235, 628] width 45 height 26
click at [245, 580] on div "30" at bounding box center [235, 576] width 45 height 26
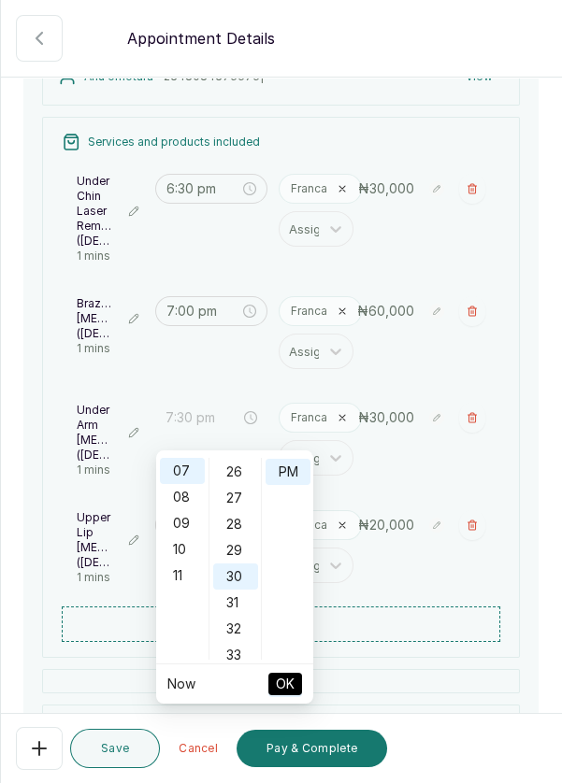
scroll to position [784, 0]
click at [245, 470] on div "30" at bounding box center [235, 472] width 45 height 26
click at [294, 685] on button "OK" at bounding box center [285, 684] width 34 height 22
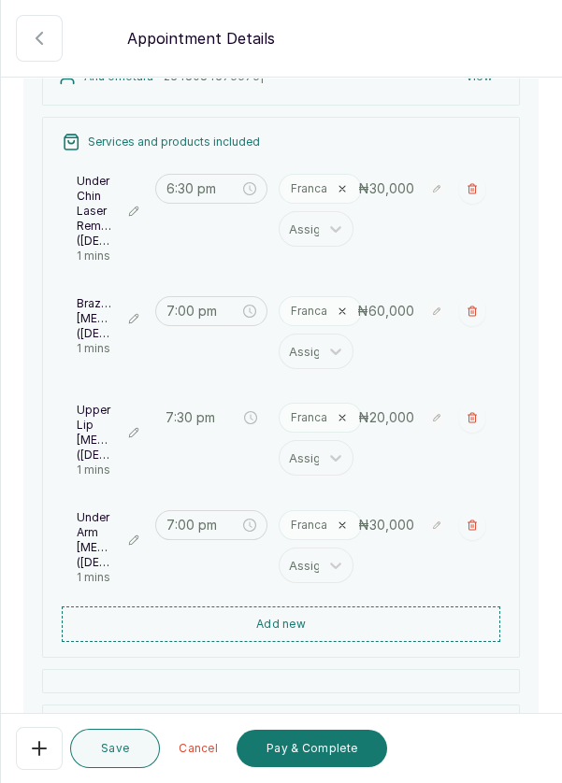
type input "7:00 pm"
type input "7:30 pm"
click at [196, 428] on input "7:00 pm" at bounding box center [202, 417] width 73 height 21
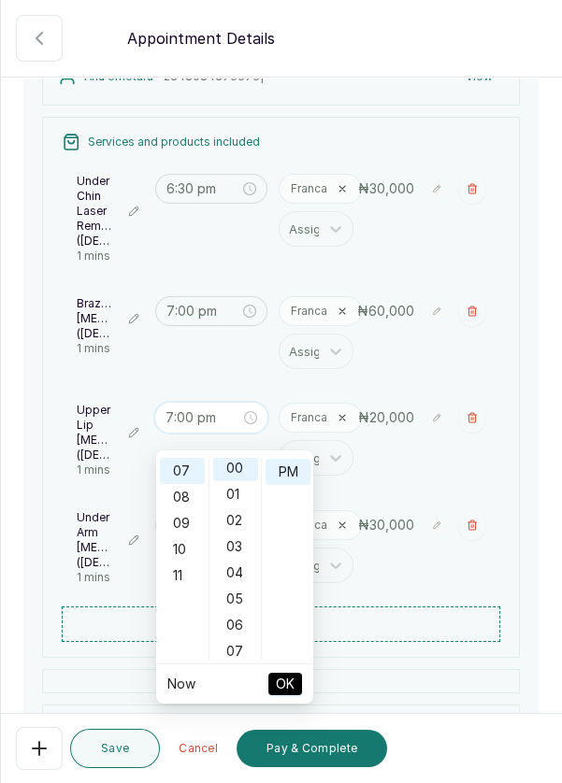
scroll to position [0, 0]
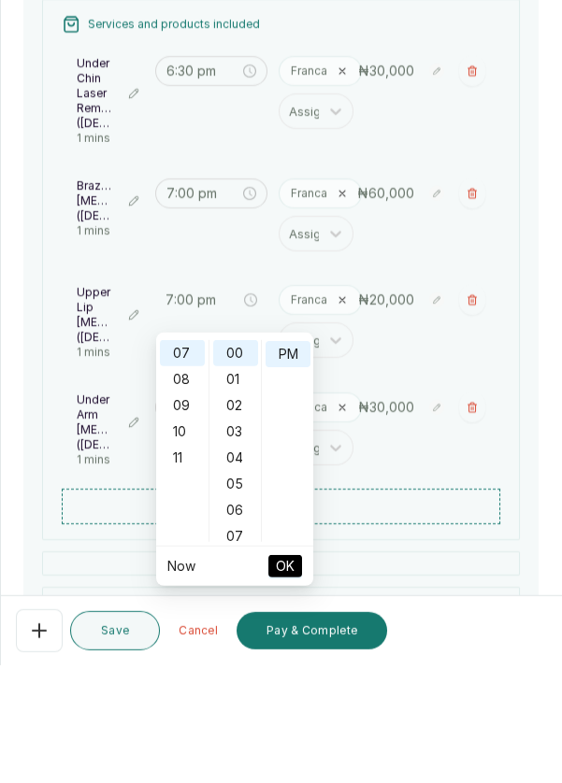
click at [237, 573] on div "04" at bounding box center [235, 576] width 45 height 26
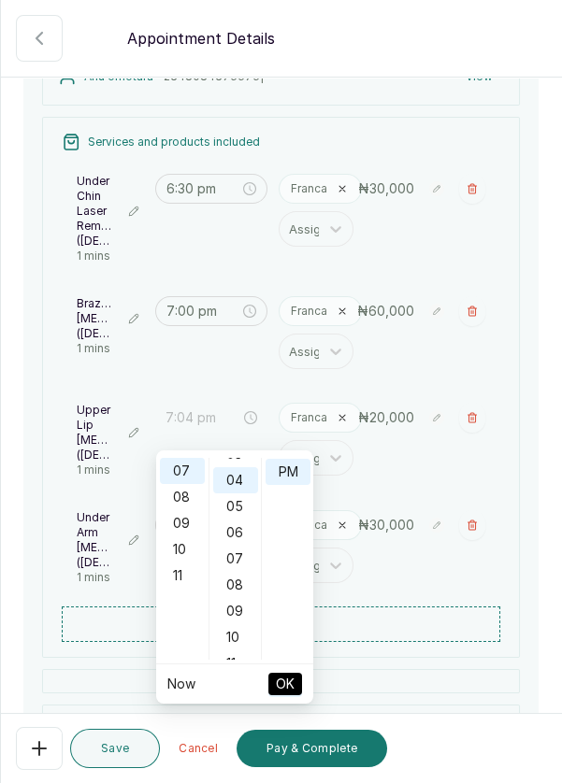
scroll to position [104, 0]
click at [238, 572] on div "08" at bounding box center [235, 576] width 45 height 26
click at [237, 602] on div "13" at bounding box center [235, 603] width 45 height 26
click at [239, 625] on div "19" at bounding box center [235, 628] width 45 height 26
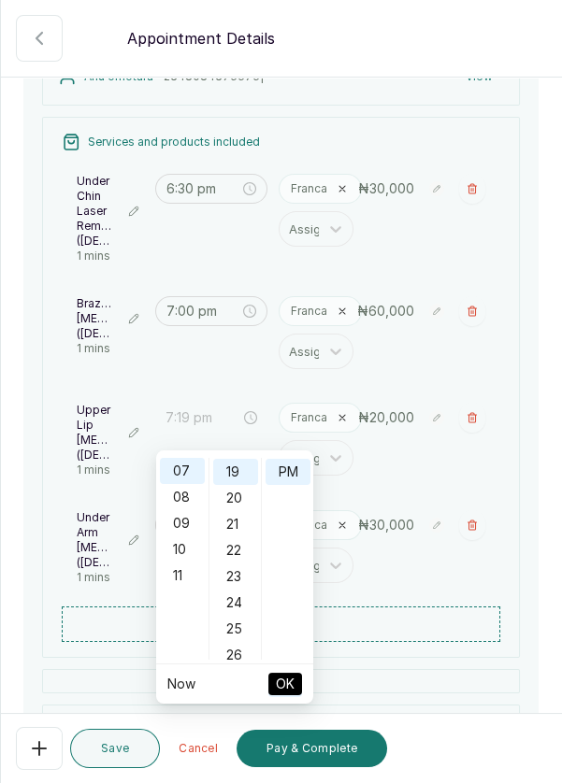
click at [242, 628] on div "25" at bounding box center [235, 629] width 45 height 26
click at [235, 612] on div "30" at bounding box center [235, 602] width 45 height 26
type input "7:30 pm"
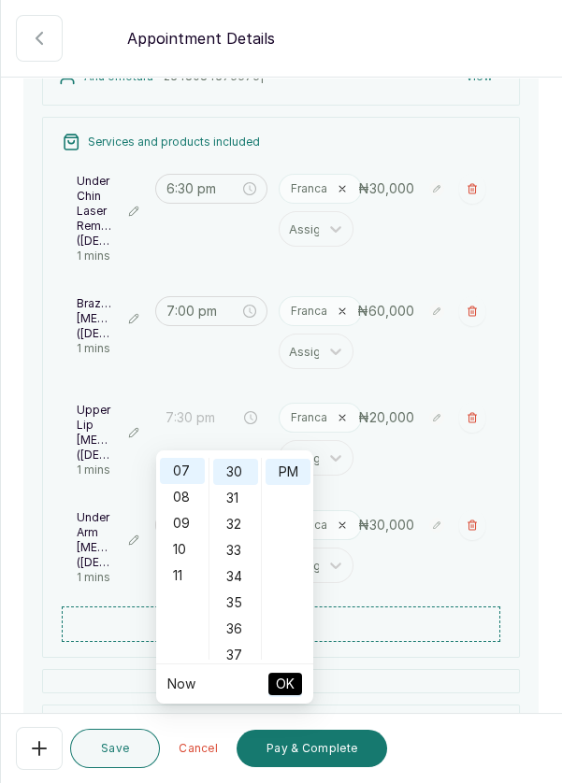
click at [236, 465] on div "30" at bounding box center [235, 472] width 45 height 26
click at [295, 471] on div "PM" at bounding box center [287, 472] width 45 height 26
click at [296, 692] on button "OK" at bounding box center [285, 684] width 34 height 22
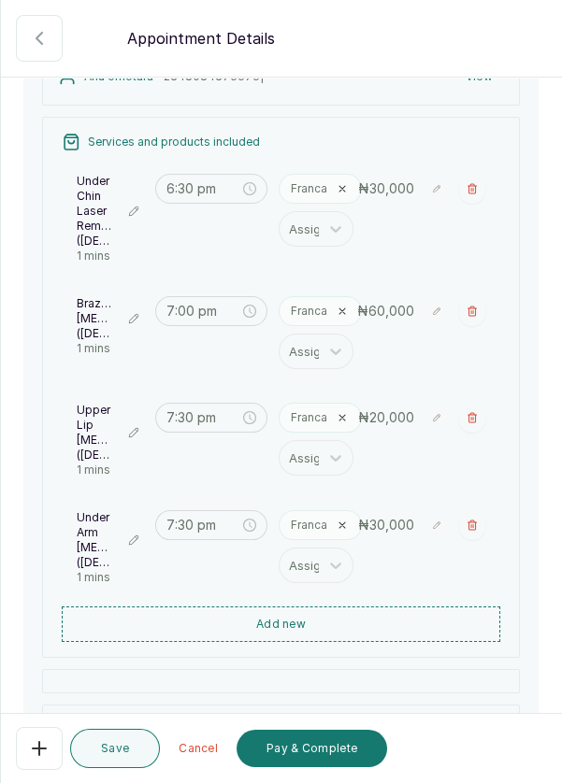
click at [254, 532] on icon "close-circle" at bounding box center [249, 525] width 13 height 13
click at [207, 535] on input at bounding box center [202, 525] width 73 height 21
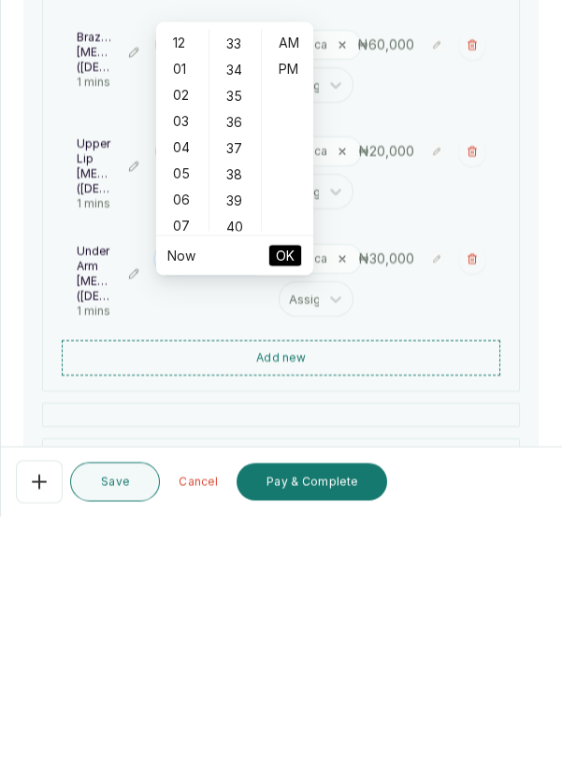
scroll to position [44, 0]
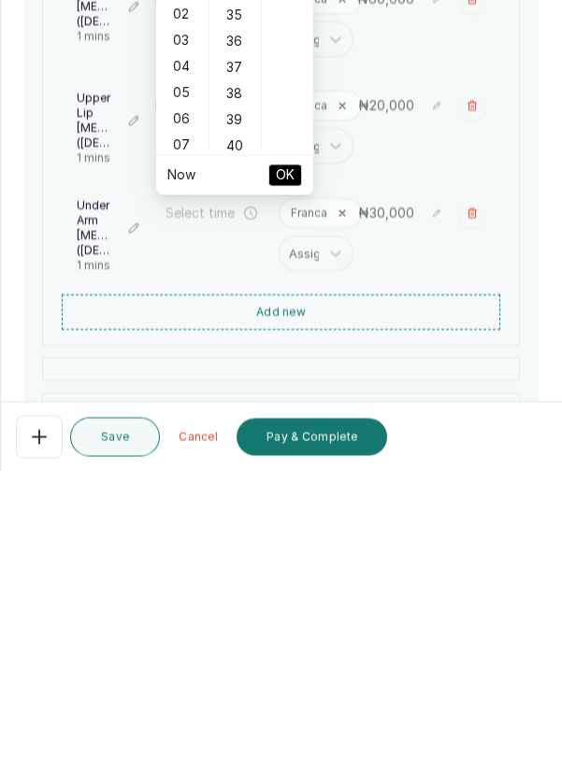
click at [186, 403] on div "05" at bounding box center [182, 405] width 45 height 26
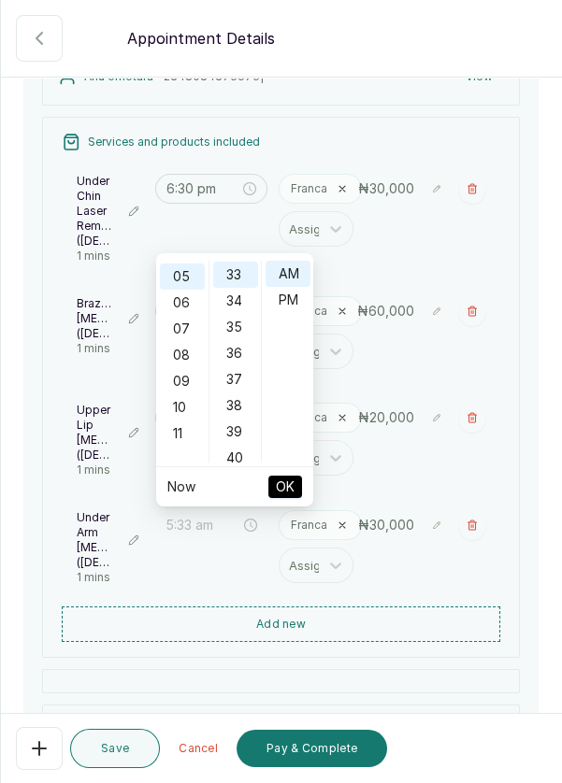
scroll to position [130, 0]
click at [192, 355] on div "08" at bounding box center [182, 353] width 45 height 26
click at [242, 347] on div "36" at bounding box center [235, 353] width 45 height 26
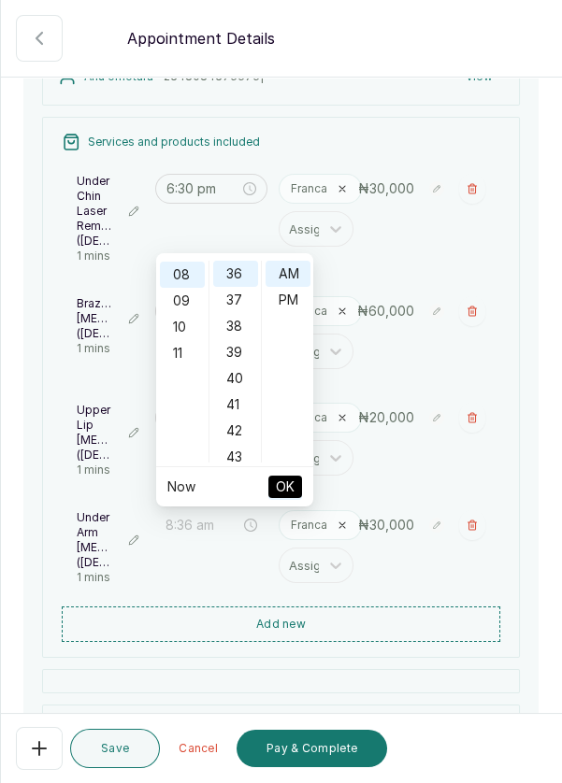
click at [236, 379] on div "40" at bounding box center [235, 378] width 45 height 26
click at [240, 324] on div "42" at bounding box center [235, 326] width 45 height 26
click at [240, 278] on div "42" at bounding box center [235, 274] width 45 height 26
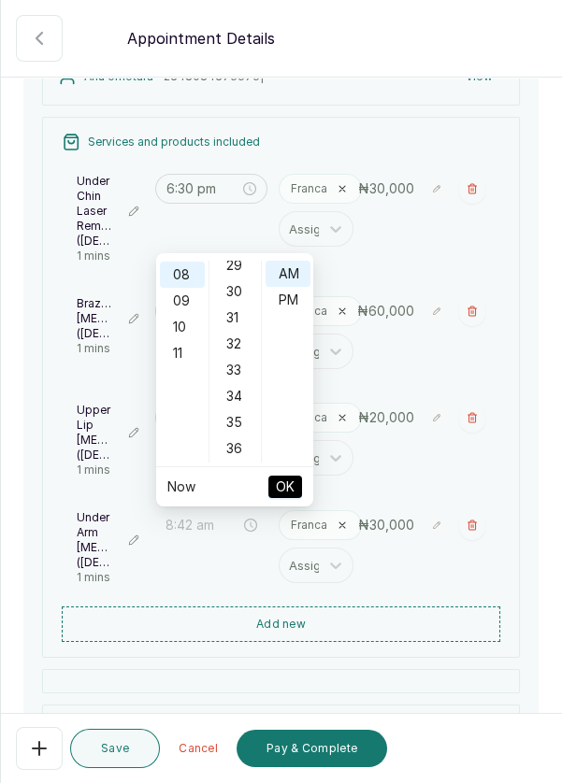
scroll to position [765, 0]
click at [234, 287] on div "30" at bounding box center [235, 285] width 45 height 26
click at [290, 302] on div "PM" at bounding box center [287, 300] width 45 height 26
type input "8:30 pm"
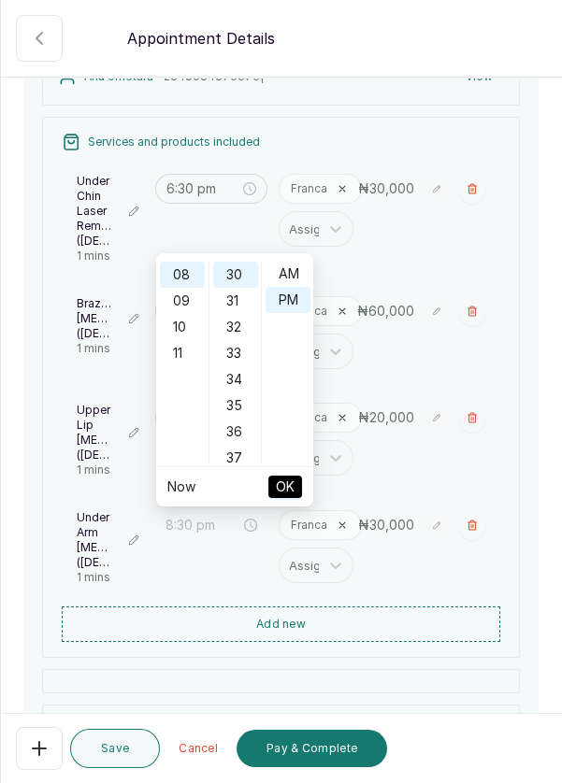
scroll to position [25, 0]
click at [293, 488] on span "OK" at bounding box center [285, 487] width 19 height 36
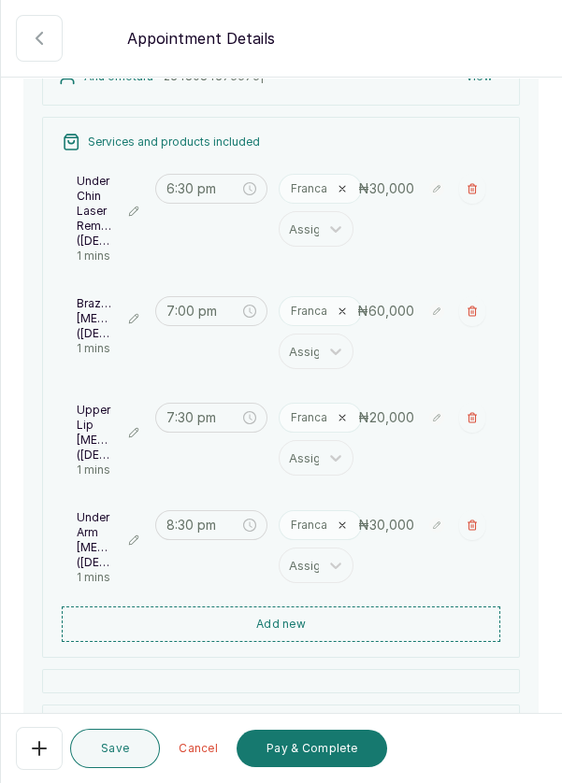
click at [247, 526] on icon "close-circle" at bounding box center [249, 525] width 13 height 13
click at [206, 522] on input at bounding box center [202, 525] width 73 height 21
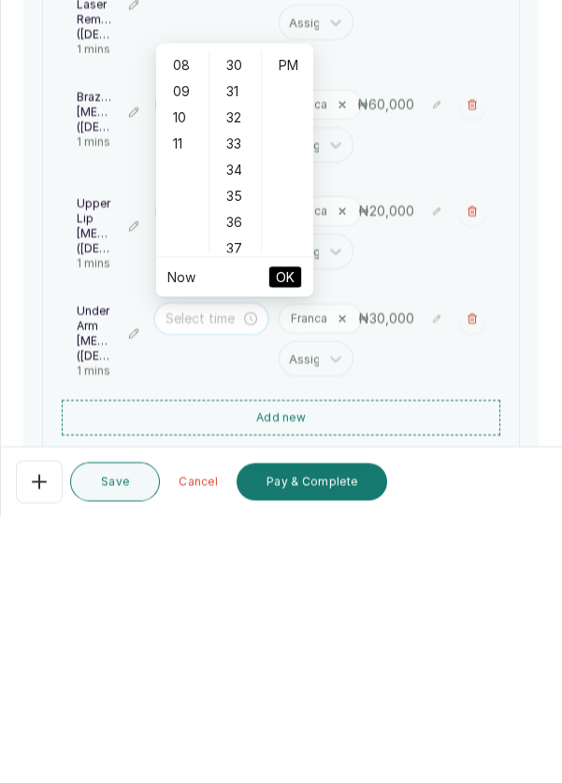
scroll to position [160, 0]
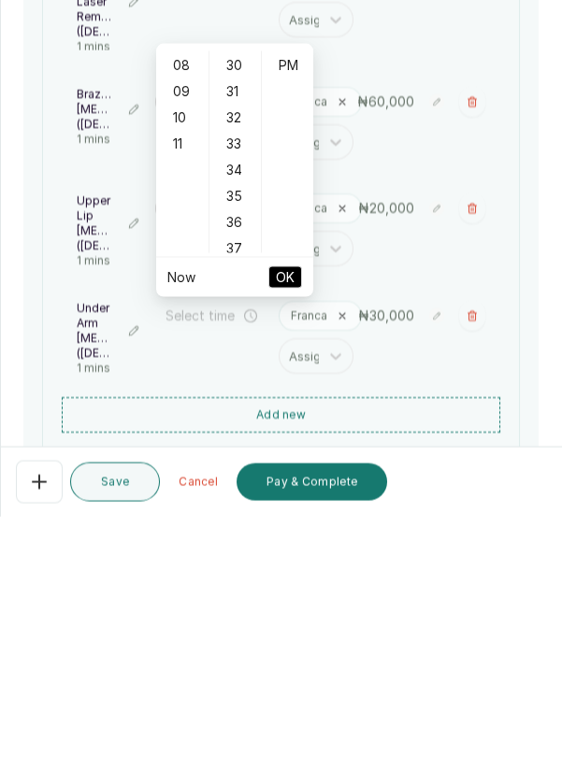
click at [183, 325] on div "08" at bounding box center [182, 332] width 45 height 26
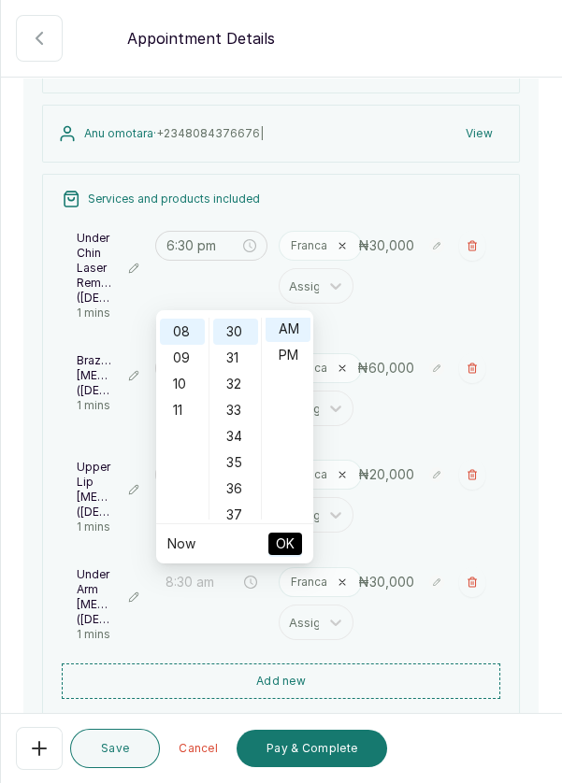
scroll to position [0, 0]
click at [231, 390] on div "32" at bounding box center [235, 384] width 45 height 26
click at [235, 355] on div "33" at bounding box center [235, 357] width 45 height 26
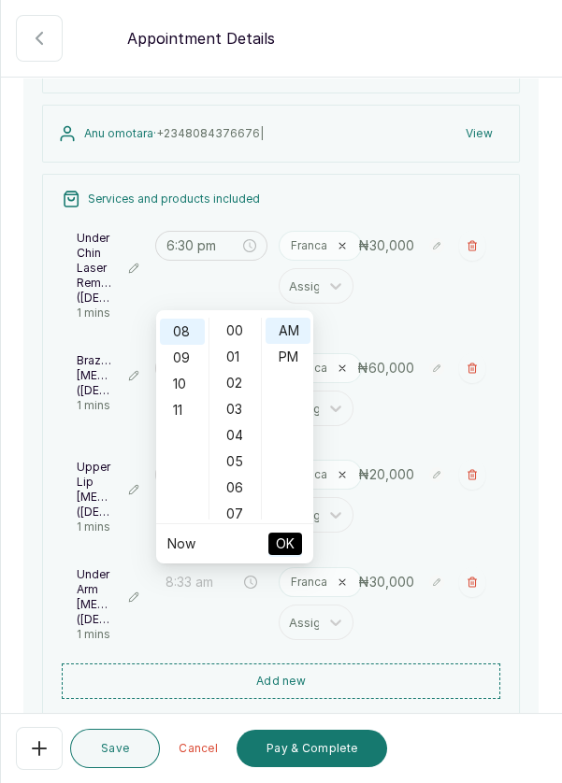
click at [292, 357] on div "PM" at bounding box center [287, 357] width 45 height 26
click at [290, 549] on span "OK" at bounding box center [285, 544] width 19 height 36
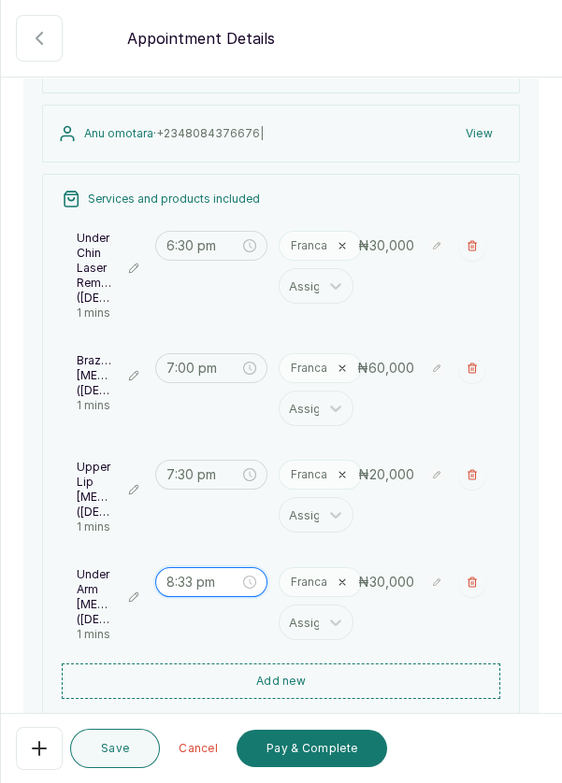
click at [197, 581] on input "8:33 pm" at bounding box center [202, 582] width 73 height 21
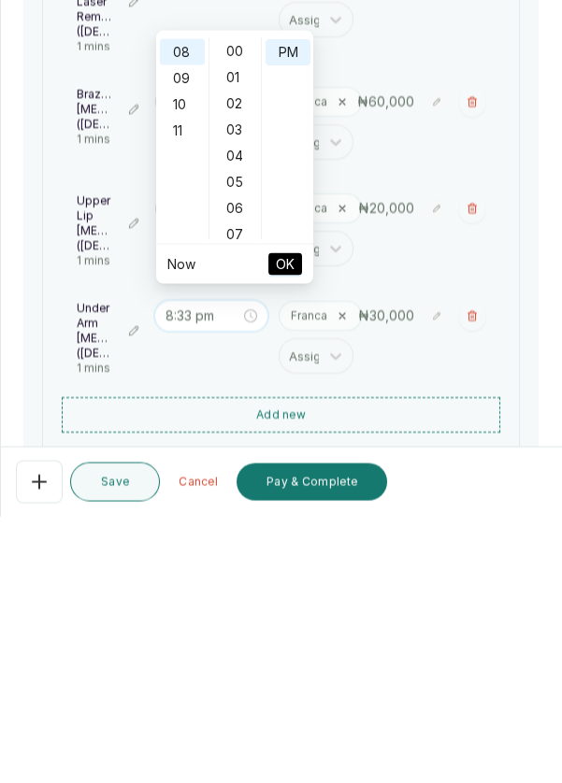
scroll to position [90, 0]
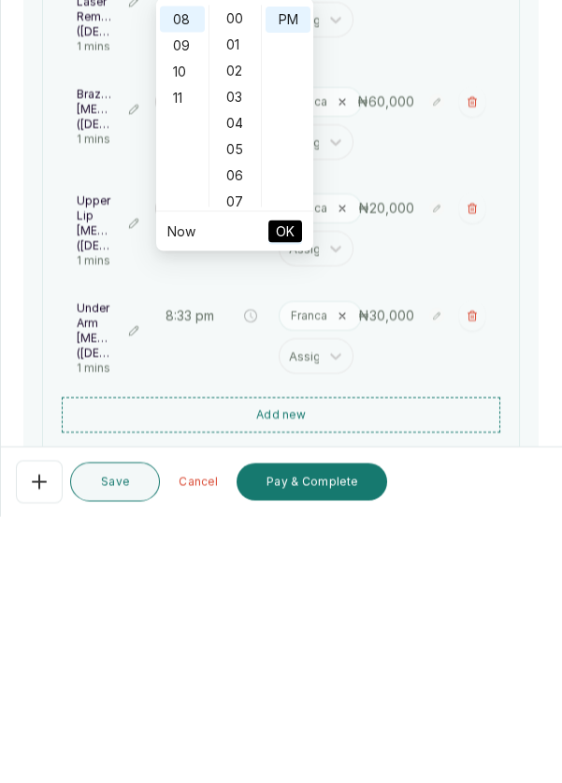
click at [236, 284] on div "00" at bounding box center [235, 285] width 45 height 26
type input "8:00 pm"
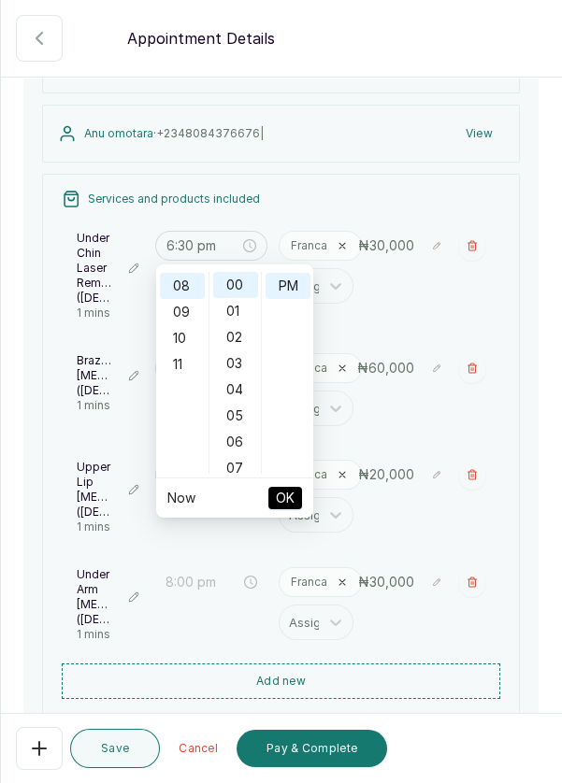
click at [286, 281] on div "PM" at bounding box center [287, 286] width 45 height 26
click at [296, 497] on button "OK" at bounding box center [285, 498] width 34 height 22
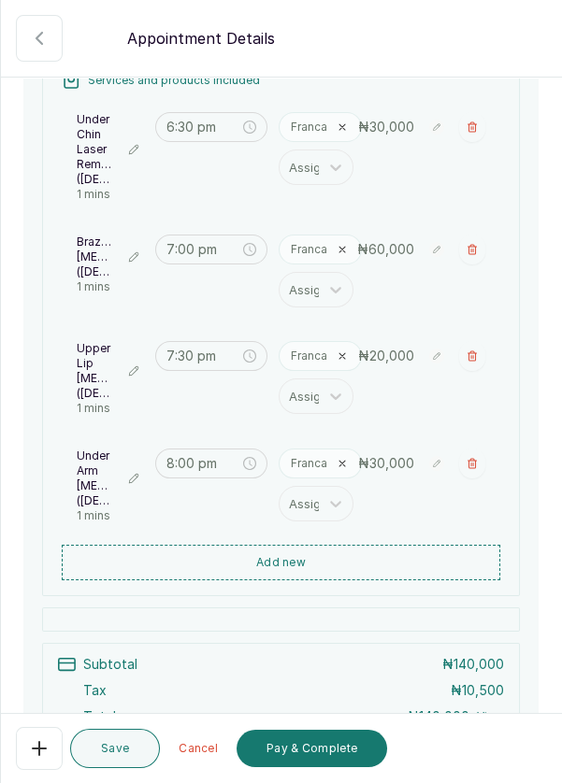
scroll to position [279, 0]
click at [114, 751] on button "Save" at bounding box center [115, 748] width 90 height 39
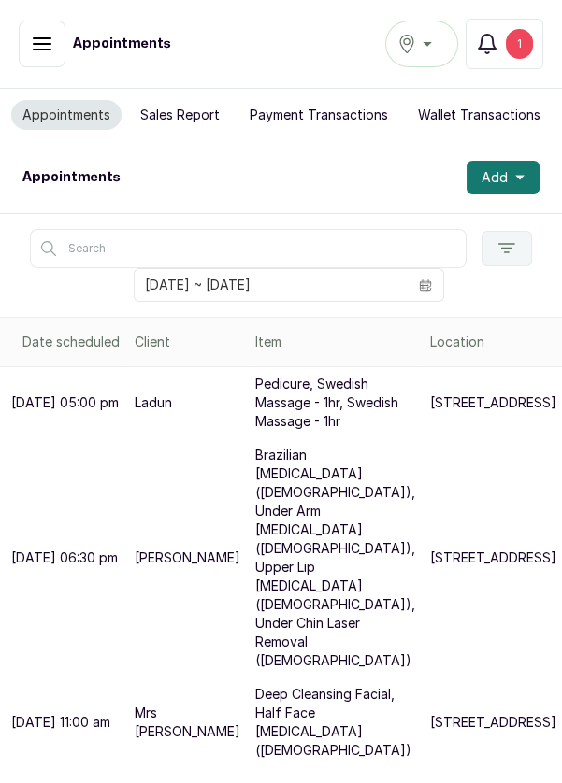
click at [522, 51] on div "1" at bounding box center [519, 44] width 27 height 30
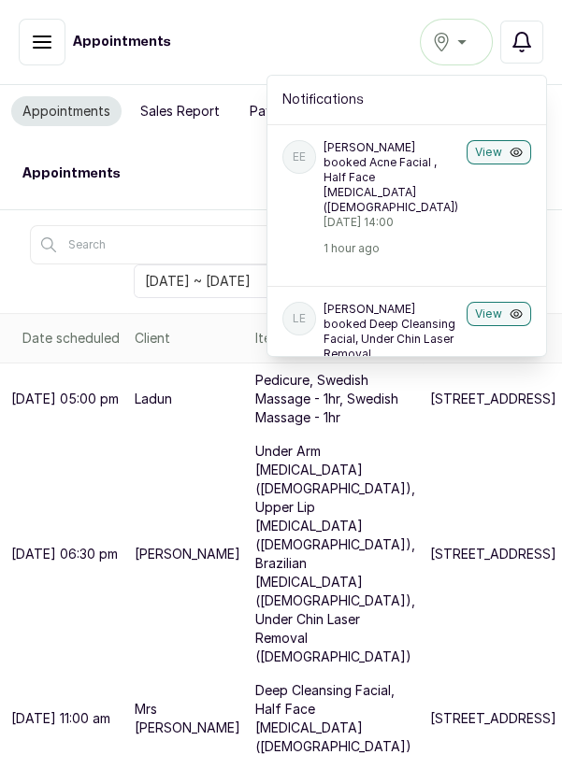
click at [471, 153] on button "View" at bounding box center [498, 152] width 64 height 24
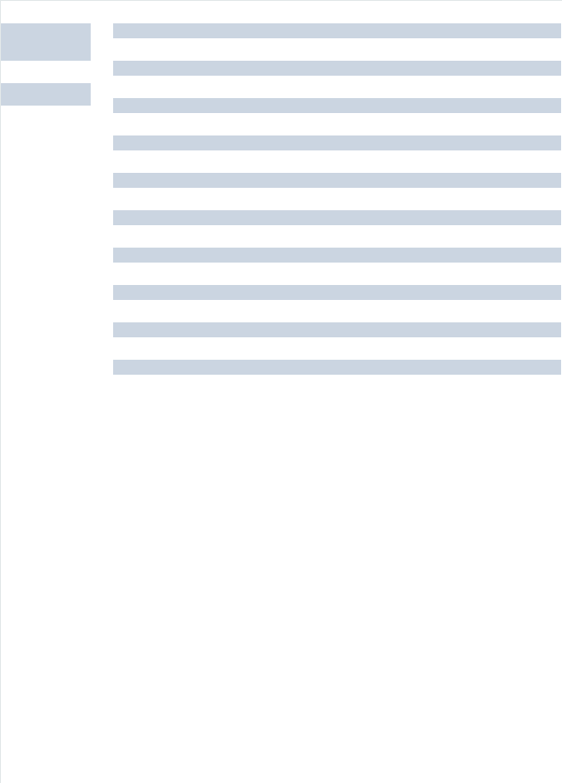
scroll to position [629, 0]
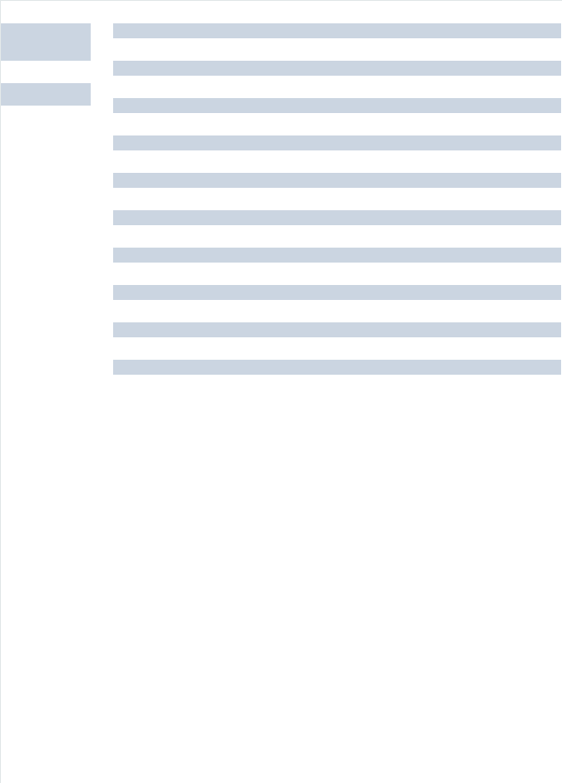
scroll to position [629, 0]
